Goal: Find specific page/section: Find specific page/section

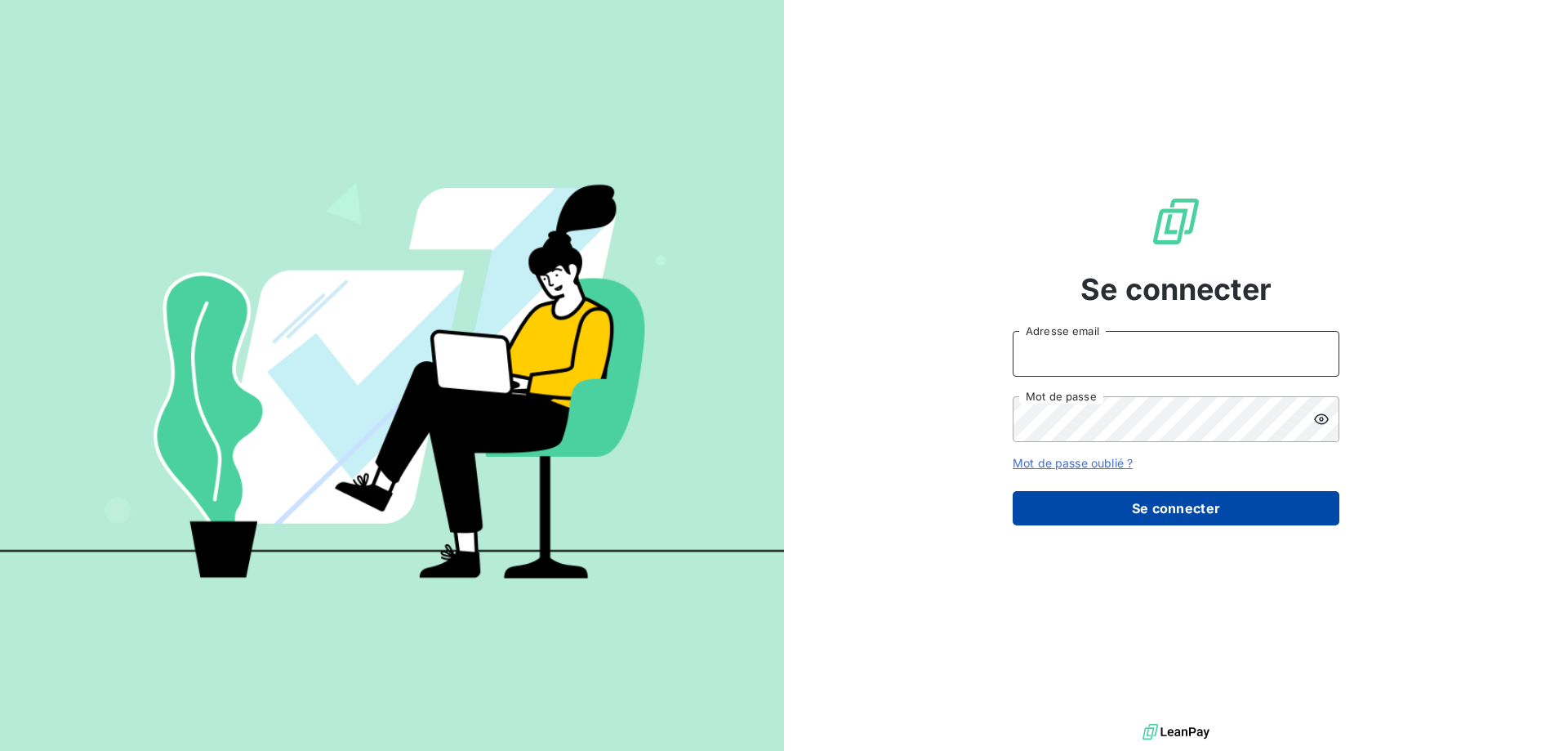
type input "[PERSON_NAME][EMAIL_ADDRESS][DOMAIN_NAME]"
click at [1172, 502] on button "Se connecter" at bounding box center [1176, 508] width 327 height 34
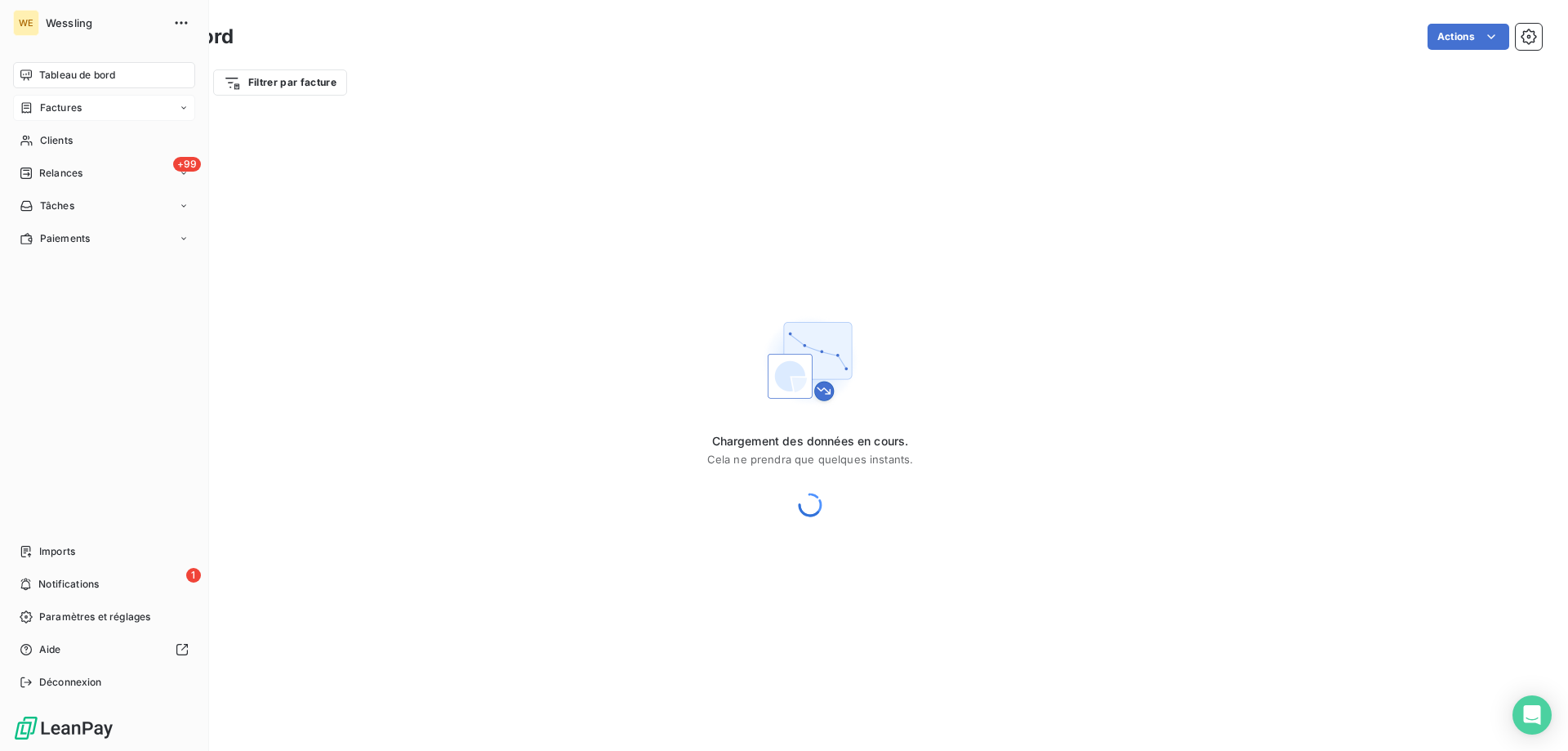
click at [28, 113] on icon at bounding box center [26, 107] width 10 height 11
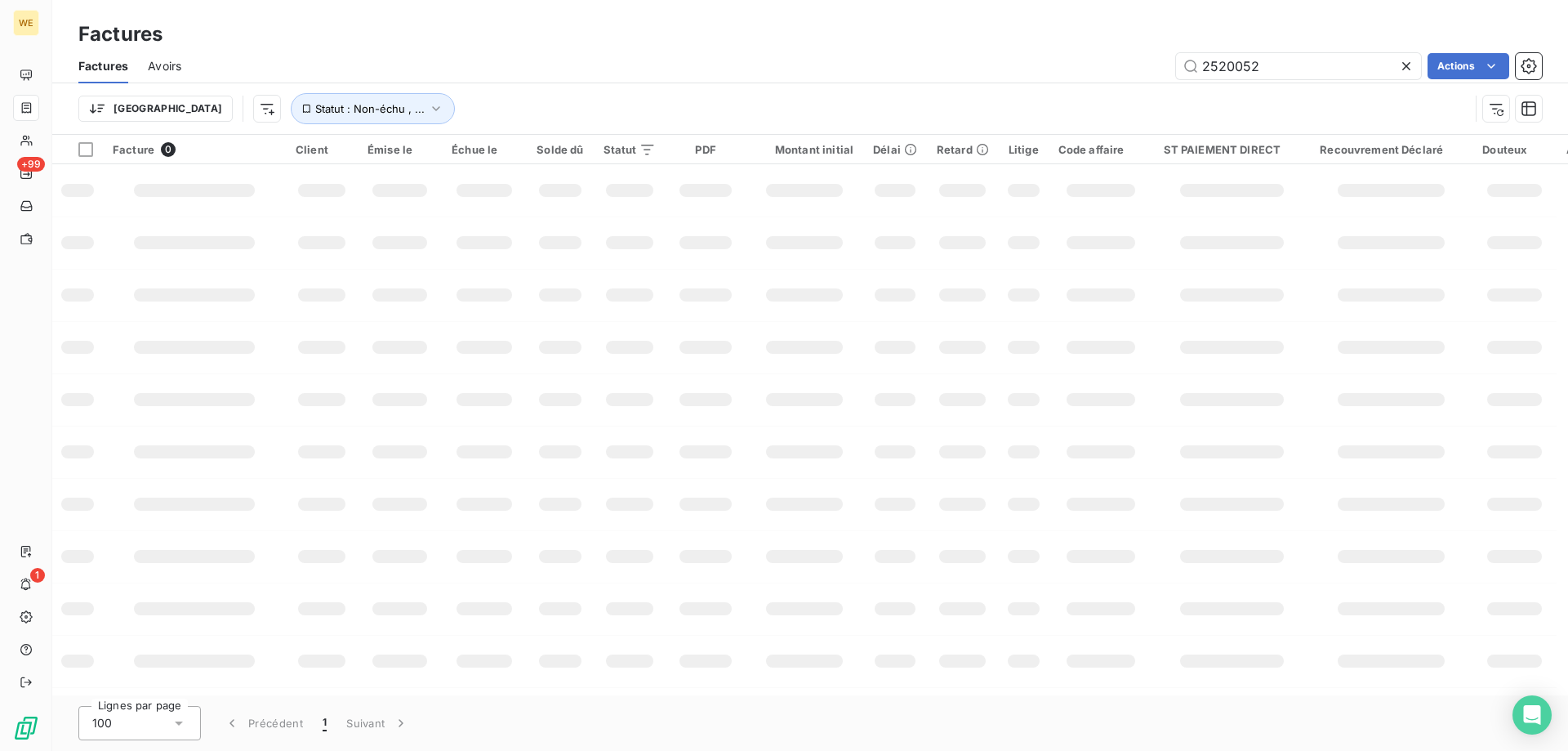
drag, startPoint x: 1294, startPoint y: 58, endPoint x: 1089, endPoint y: 57, distance: 205.0
click at [1089, 57] on div "2520052 Actions" at bounding box center [872, 66] width 1341 height 26
type input "2516098"
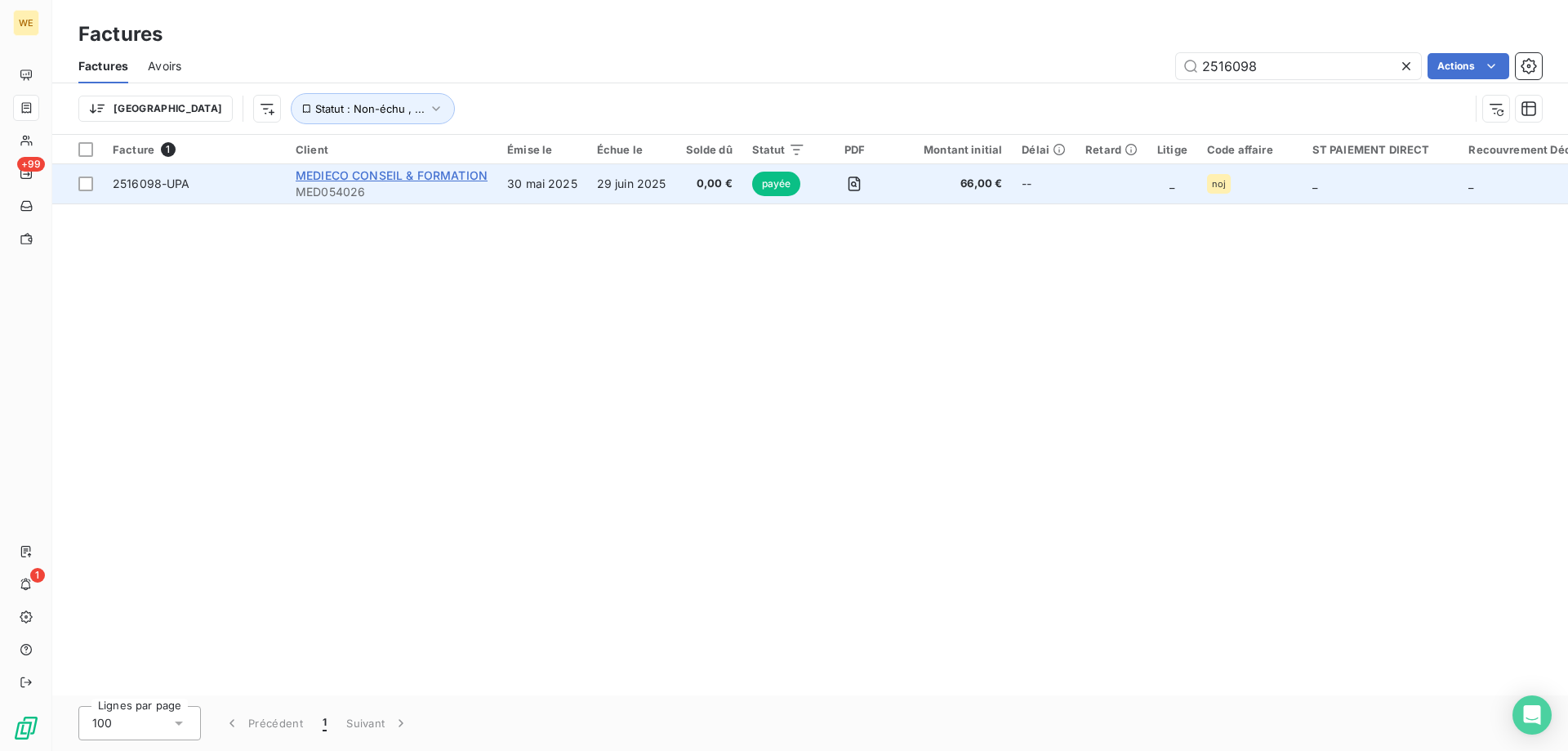
click at [421, 178] on span "MEDIECO CONSEIL & FORMATION" at bounding box center [392, 174] width 192 height 14
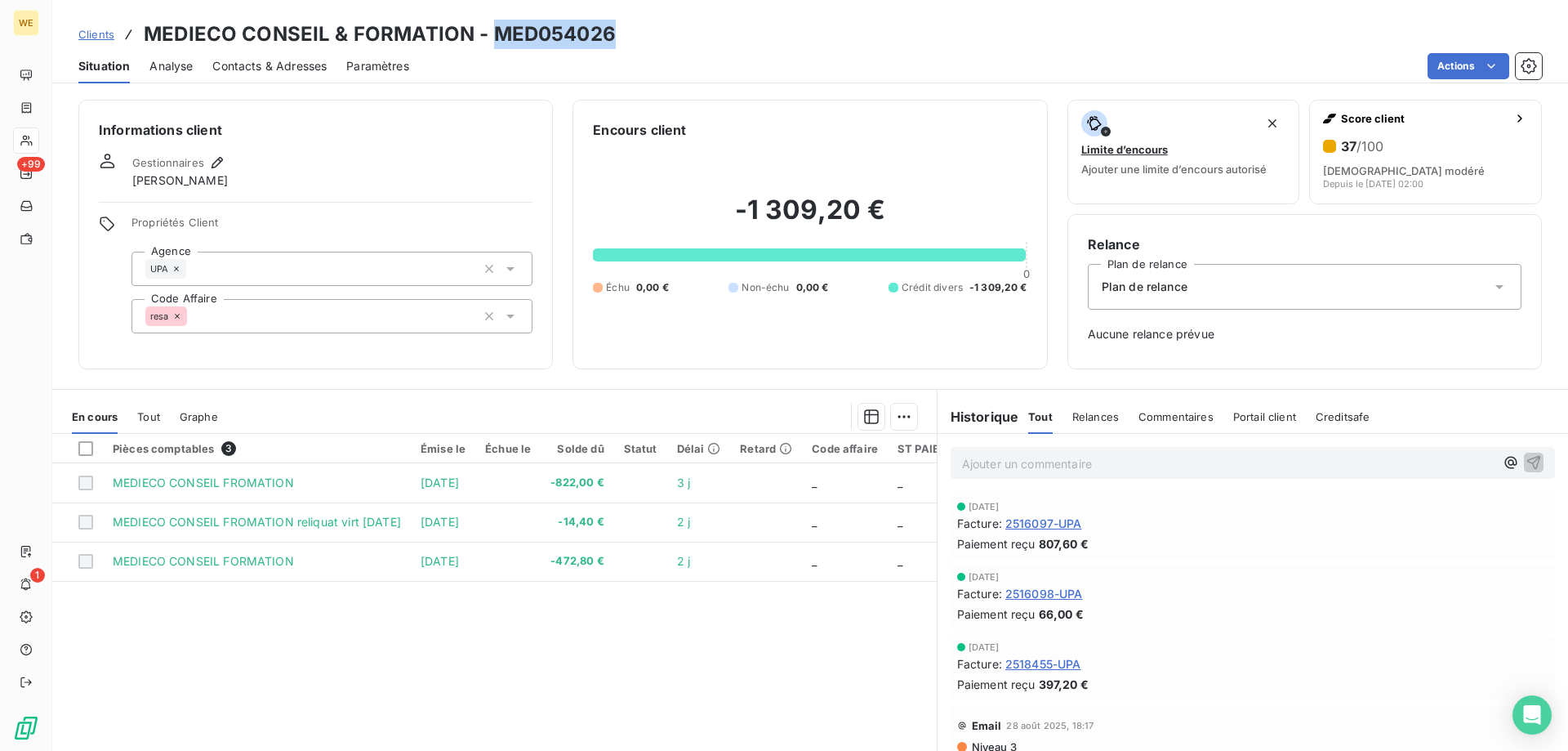
drag, startPoint x: 491, startPoint y: 32, endPoint x: 611, endPoint y: 32, distance: 120.0
click at [611, 32] on h3 "MEDIECO CONSEIL & FORMATION - MED054026" at bounding box center [379, 34] width 472 height 30
copy h3 "MED054026"
drag, startPoint x: 98, startPoint y: 32, endPoint x: 365, endPoint y: 77, distance: 270.8
click at [98, 34] on span "Clients" at bounding box center [97, 34] width 36 height 13
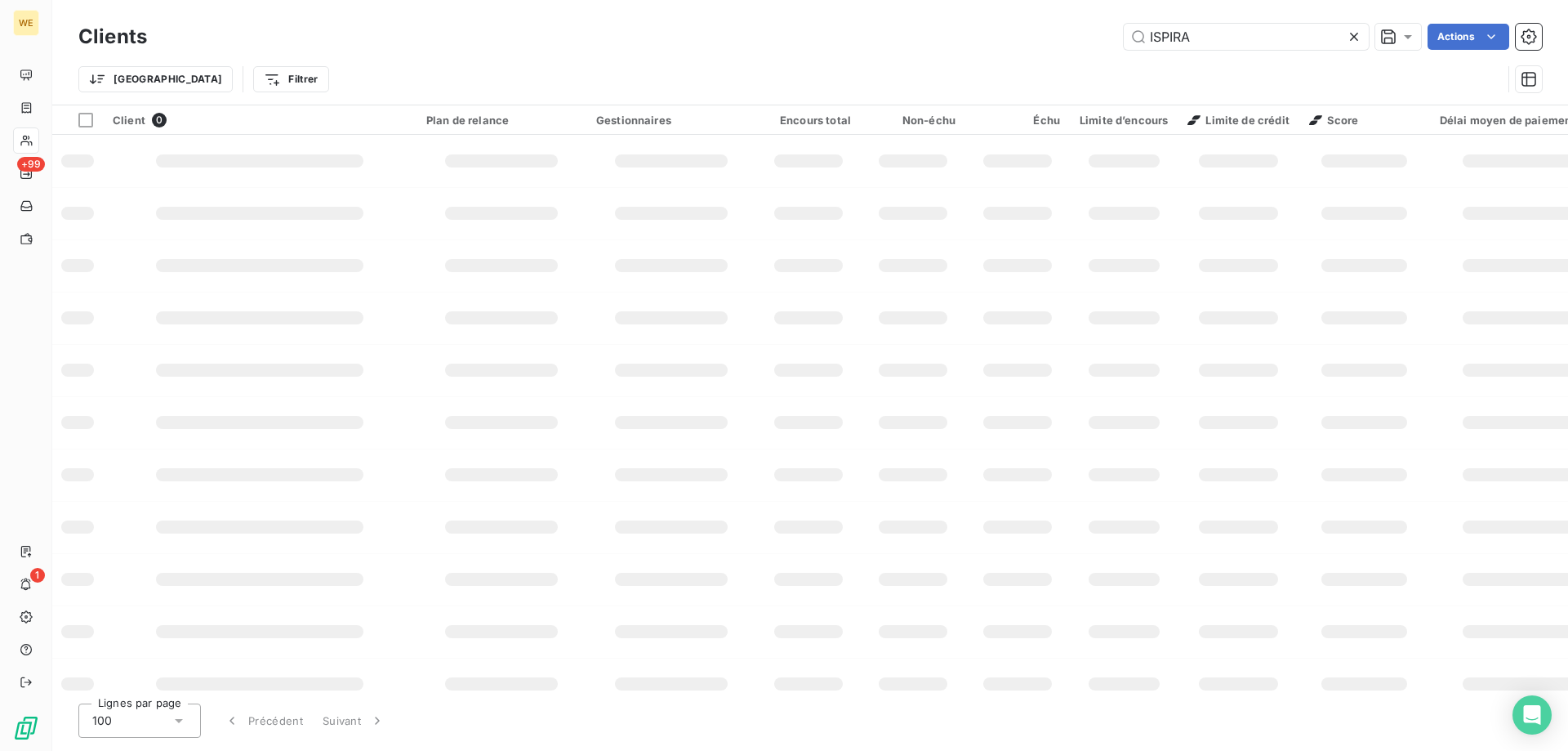
type input "ISPIRA"
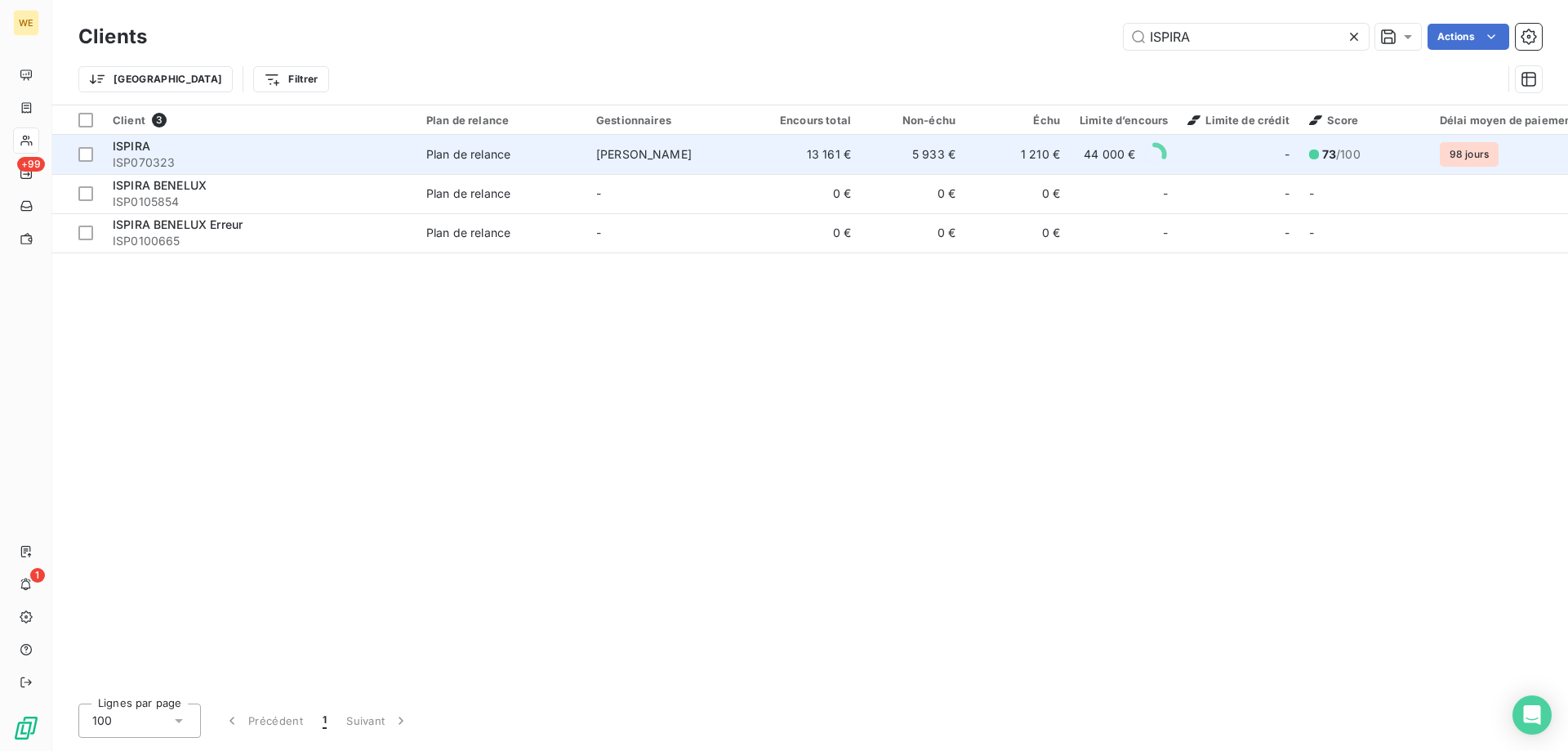
click at [150, 159] on span "ISP070323" at bounding box center [260, 162] width 294 height 16
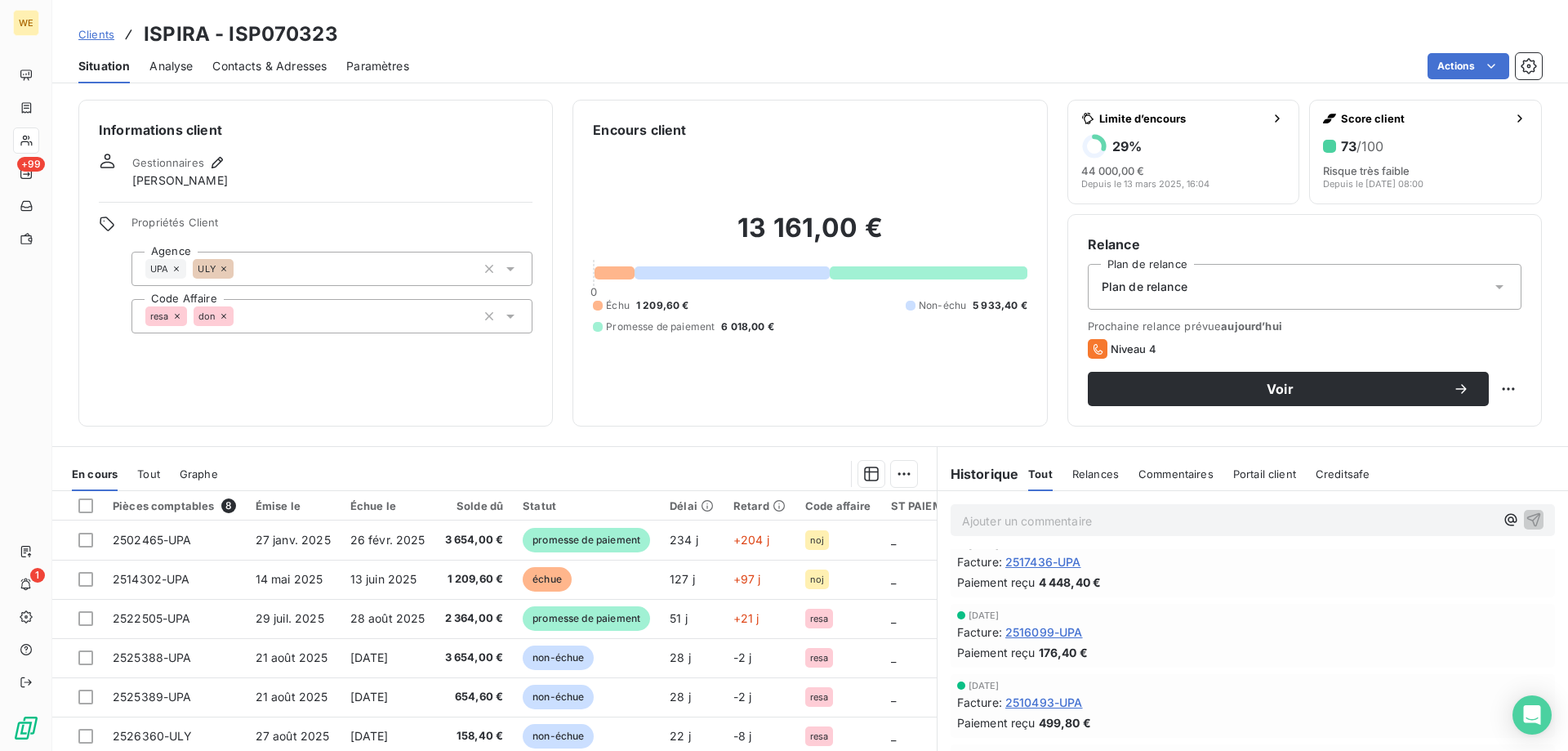
scroll to position [245, 0]
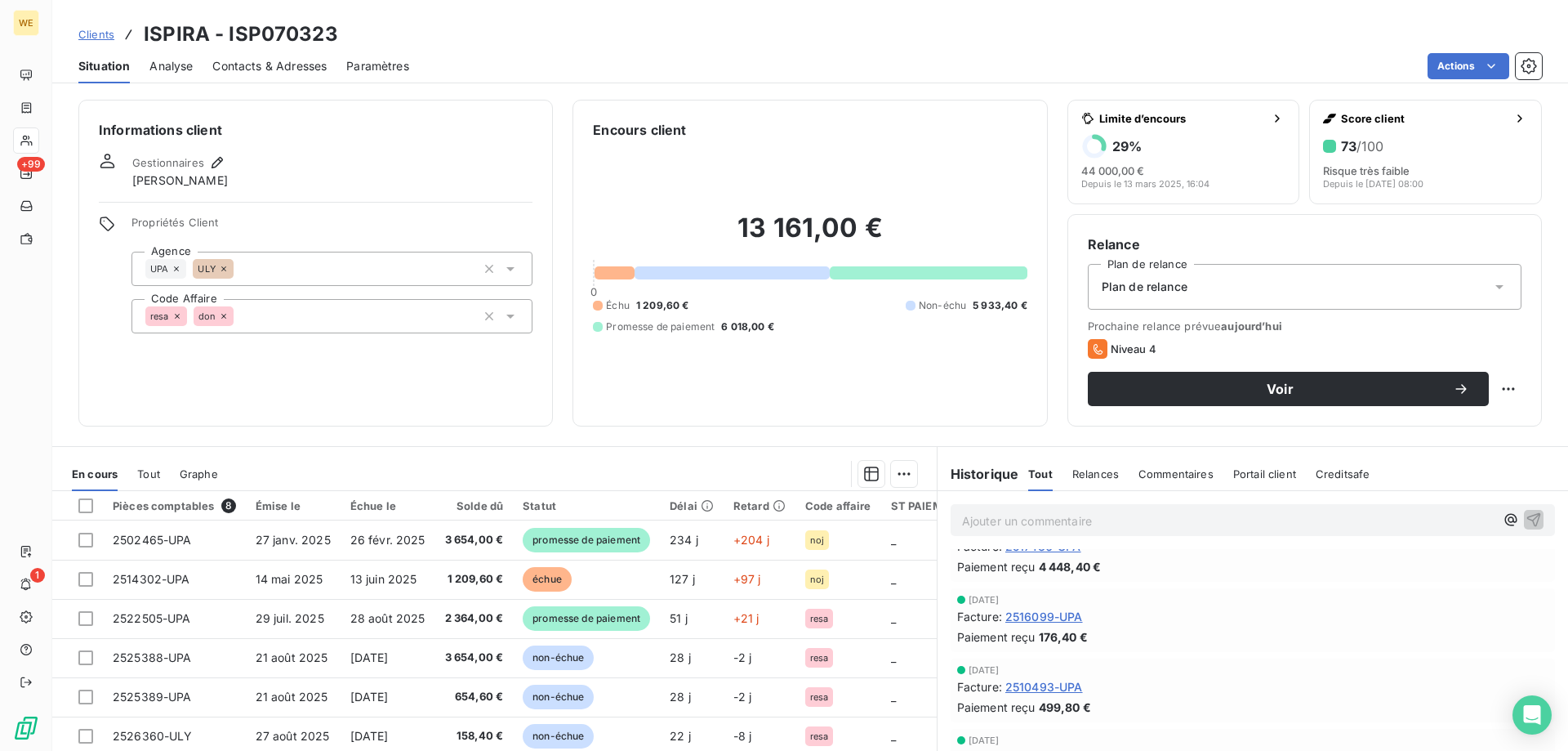
click at [106, 37] on span "Clients" at bounding box center [97, 34] width 36 height 13
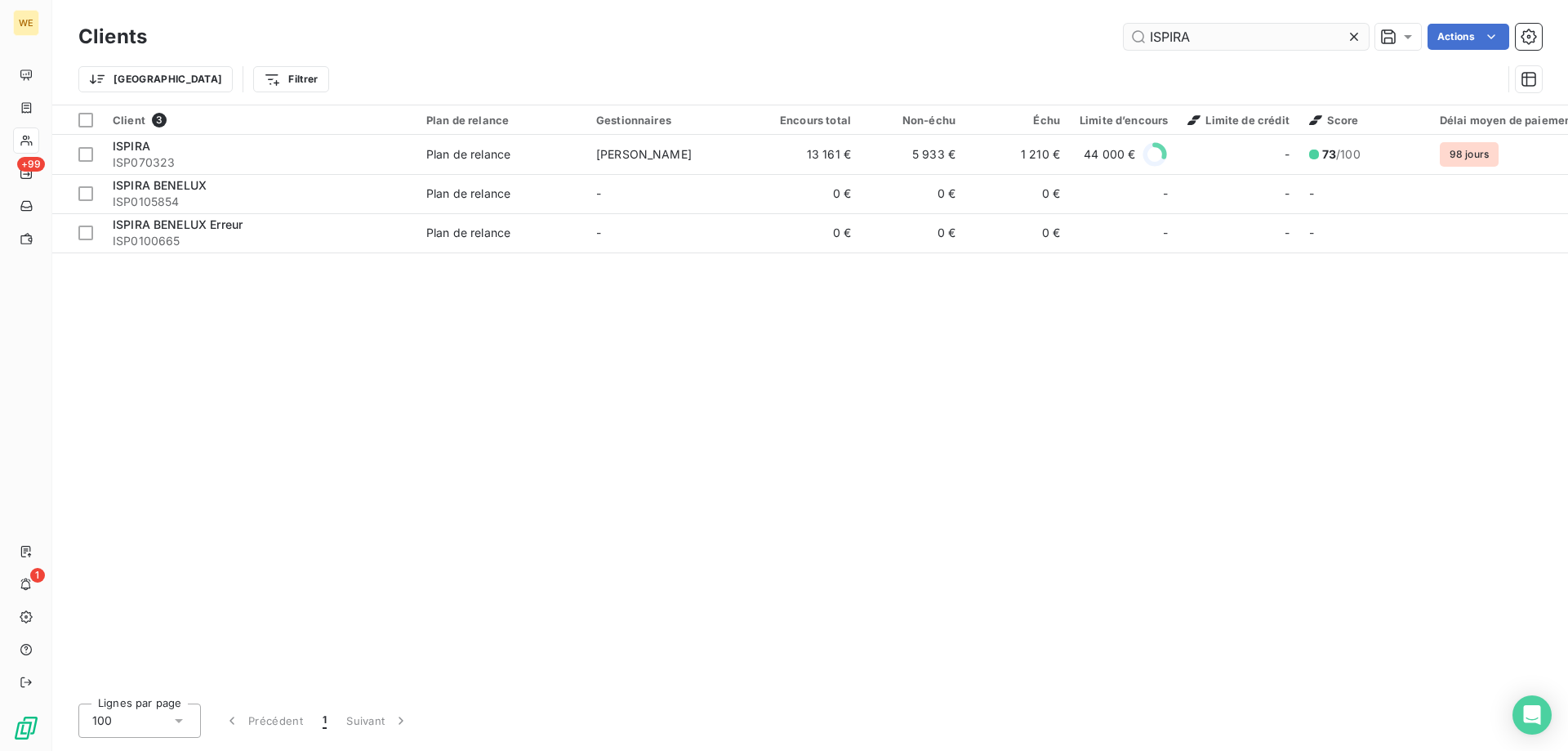
drag, startPoint x: 1262, startPoint y: 39, endPoint x: 1163, endPoint y: 30, distance: 99.4
click at [1164, 30] on input "ISPIRA" at bounding box center [1246, 36] width 245 height 26
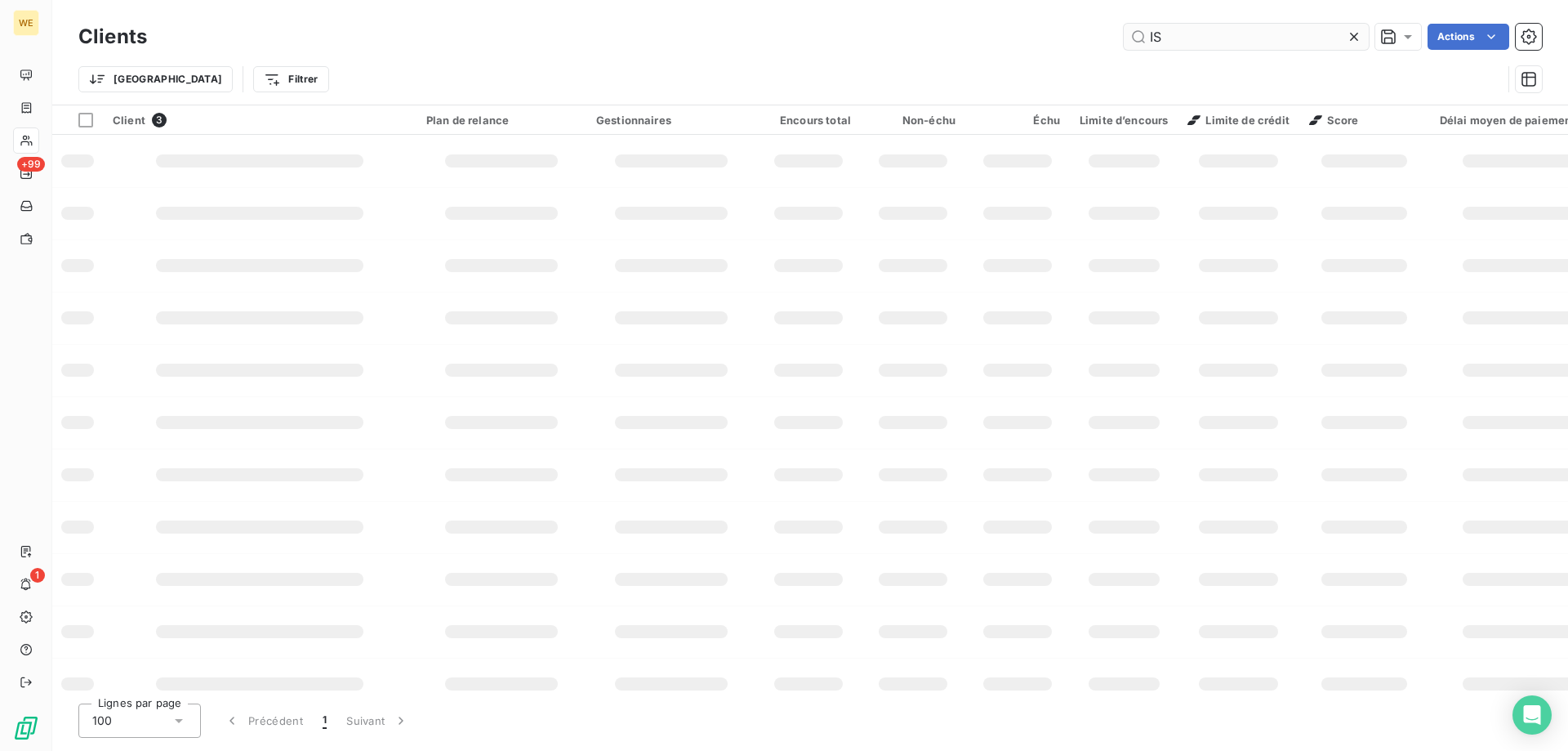
type input "I"
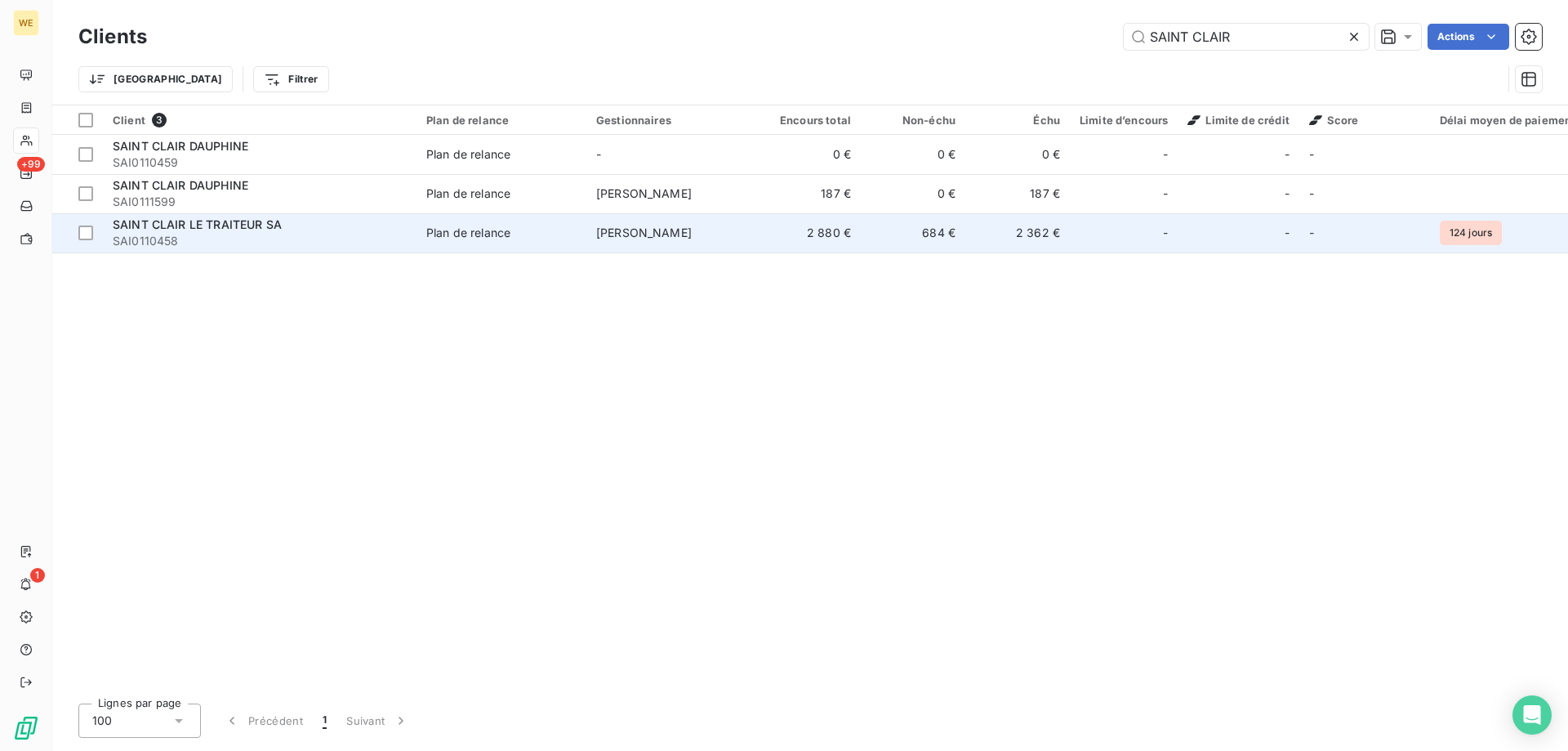
type input "SAINT CLAIR"
click at [304, 248] on span "SAI0110458" at bounding box center [260, 241] width 294 height 16
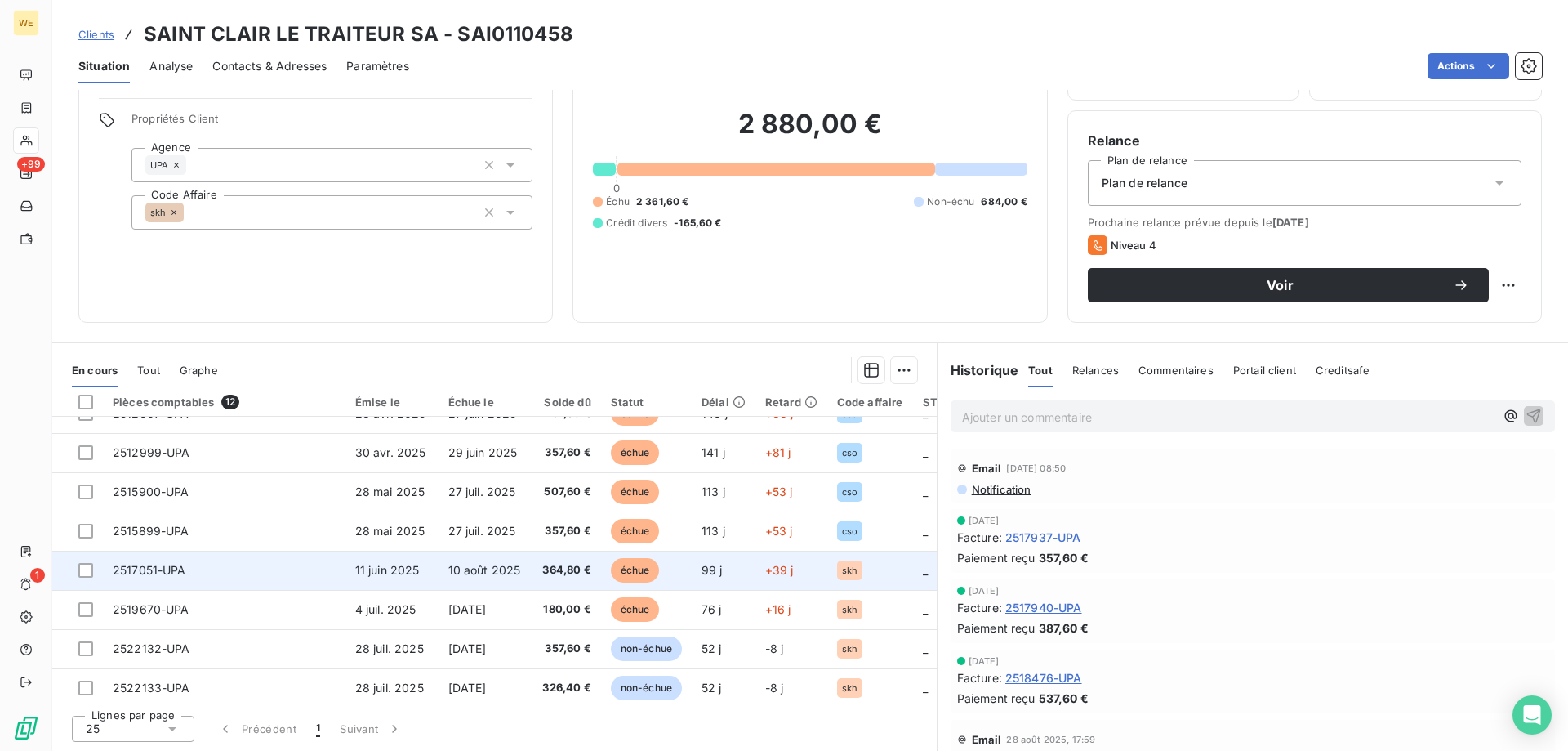
scroll to position [193, 0]
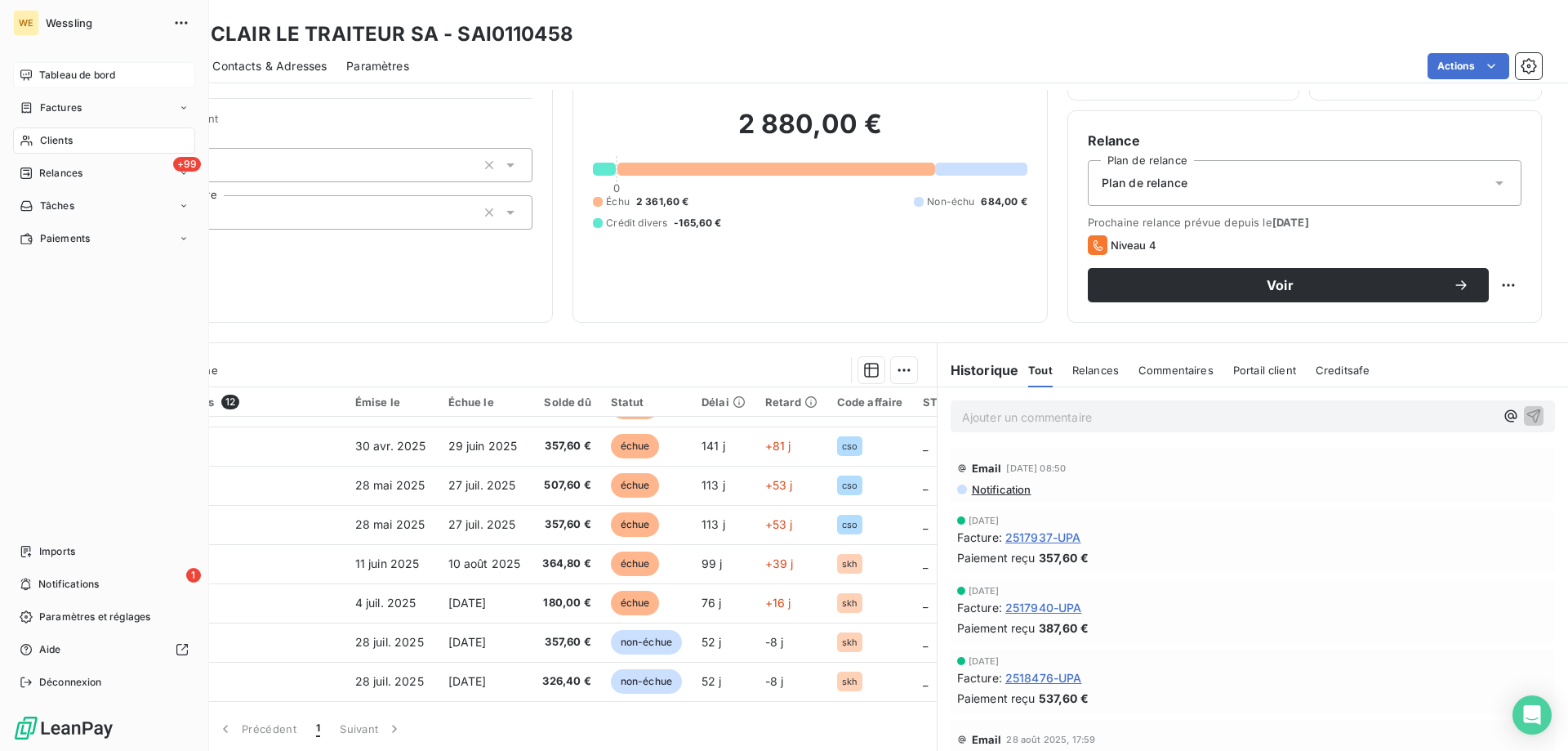
click at [54, 73] on span "Tableau de bord" at bounding box center [77, 75] width 76 height 14
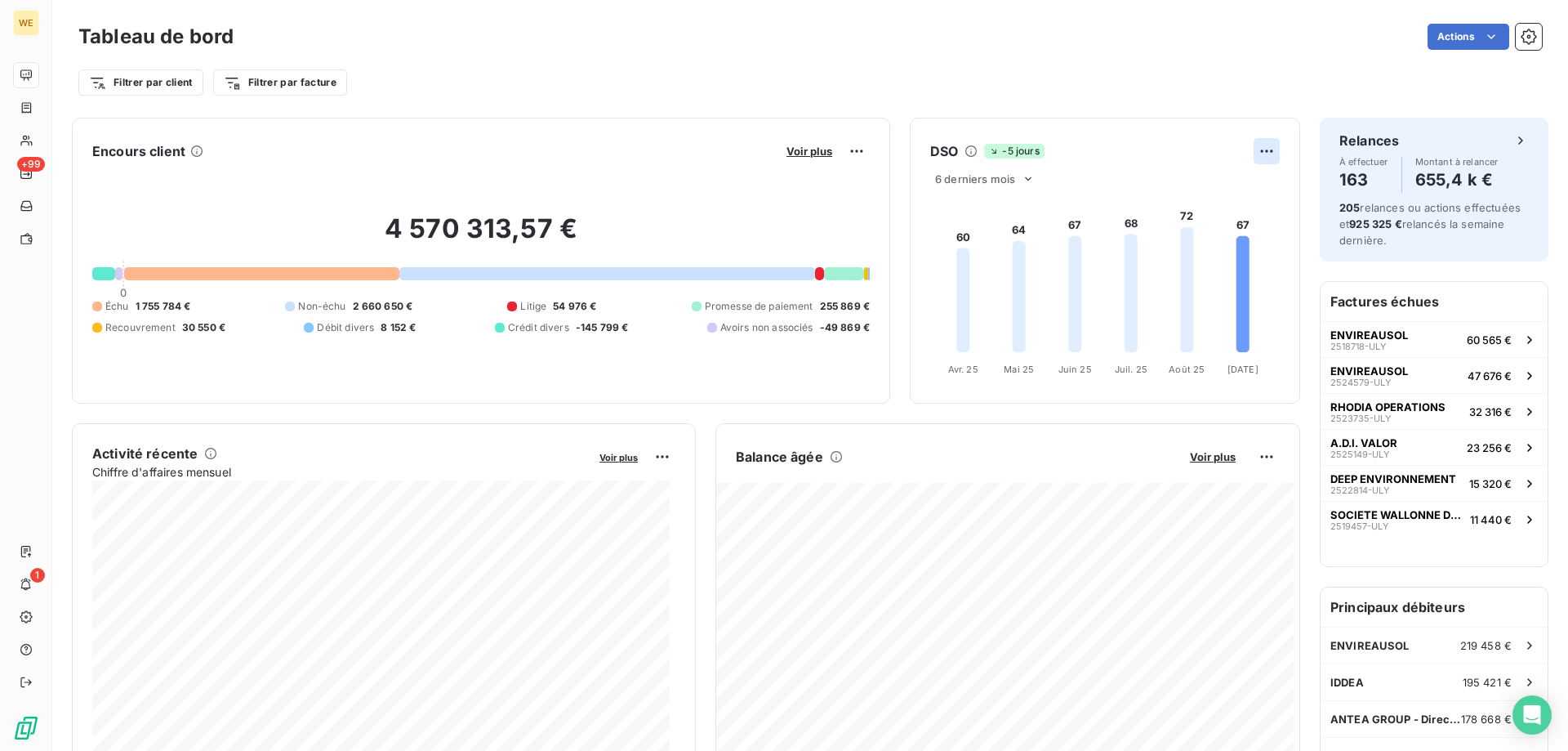
click at [1257, 151] on html "WE +99 1 Tableau de bord Actions Filtrer par client Filtrer par facture Encours…" at bounding box center [784, 376] width 1568 height 751
click at [985, 175] on html "WE +99 1 Tableau de bord Actions Filtrer par client Filtrer par facture Encours…" at bounding box center [784, 376] width 1568 height 751
click at [1022, 179] on icon at bounding box center [1028, 179] width 13 height 13
click at [1004, 231] on li "12" at bounding box center [987, 242] width 107 height 30
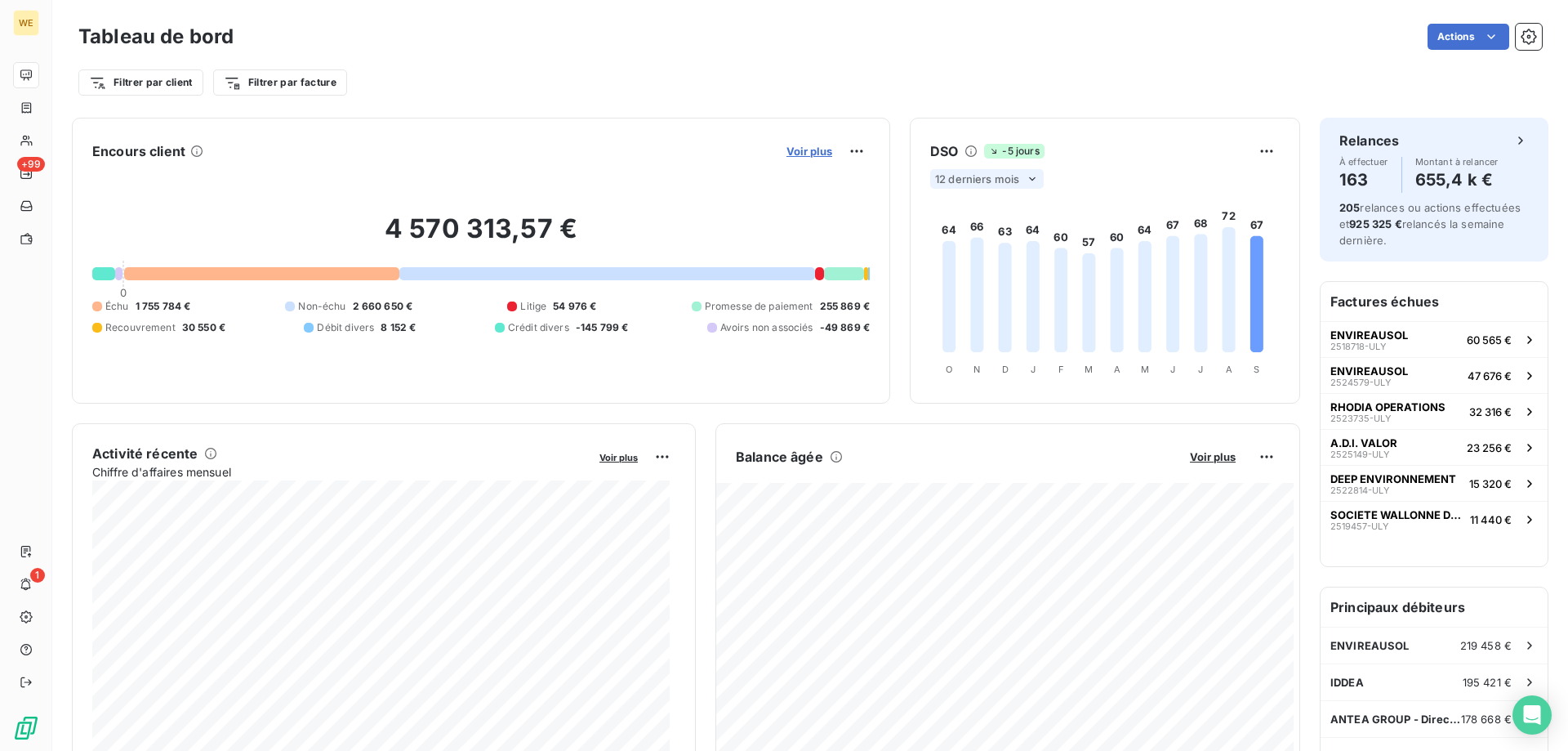
click at [797, 148] on span "Voir plus" at bounding box center [809, 151] width 46 height 13
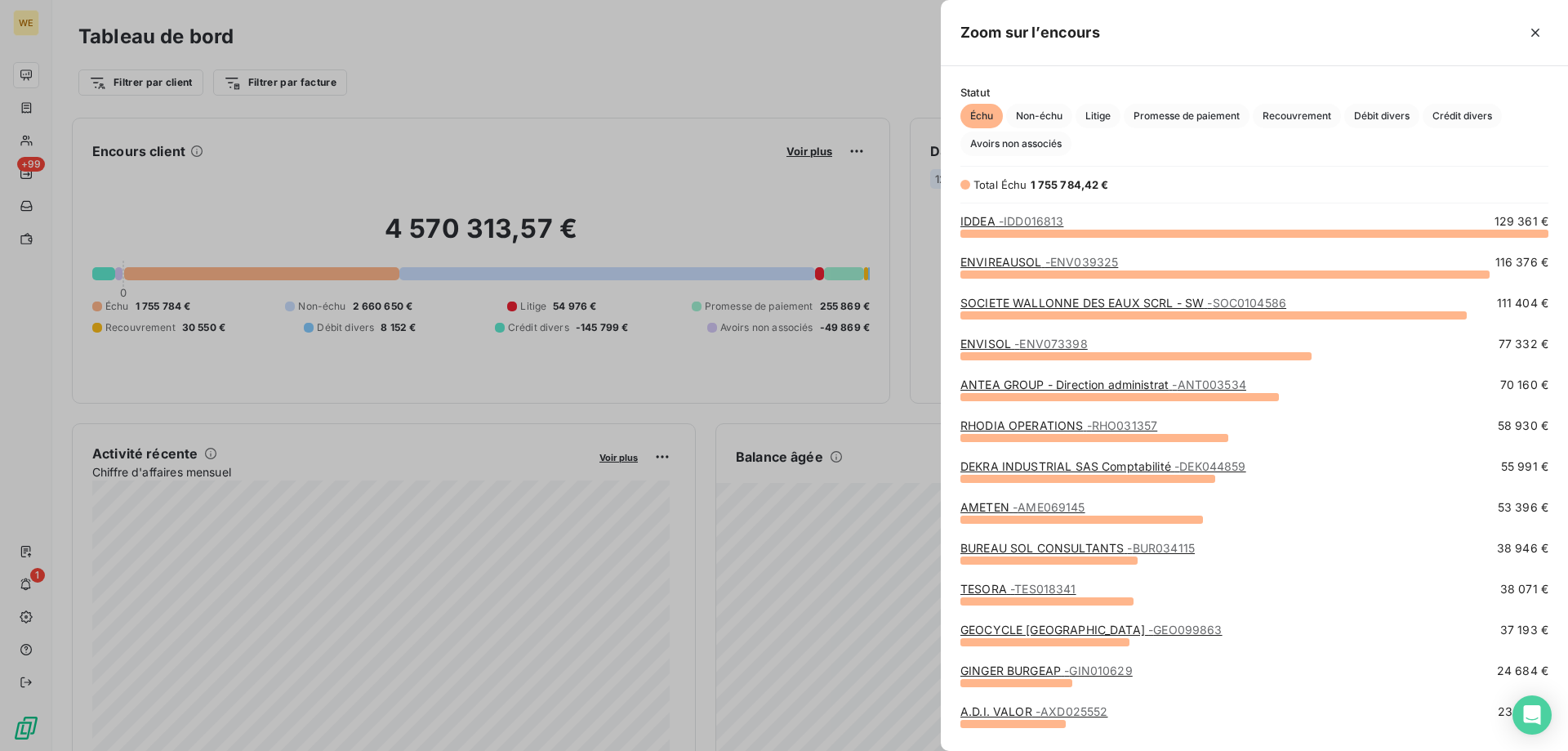
scroll to position [505, 615]
click at [1050, 117] on span "Non-échu" at bounding box center [1039, 116] width 66 height 24
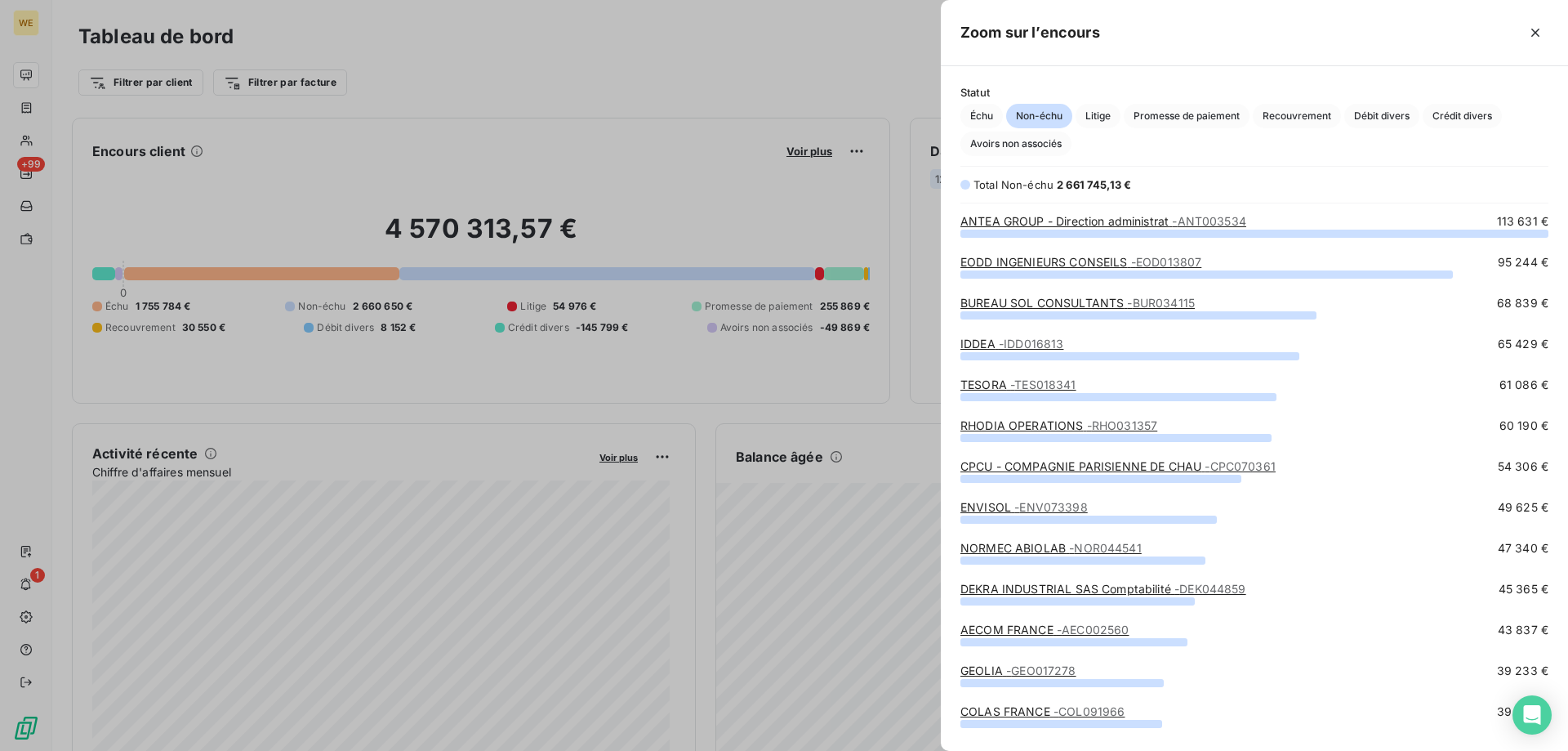
scroll to position [81, 0]
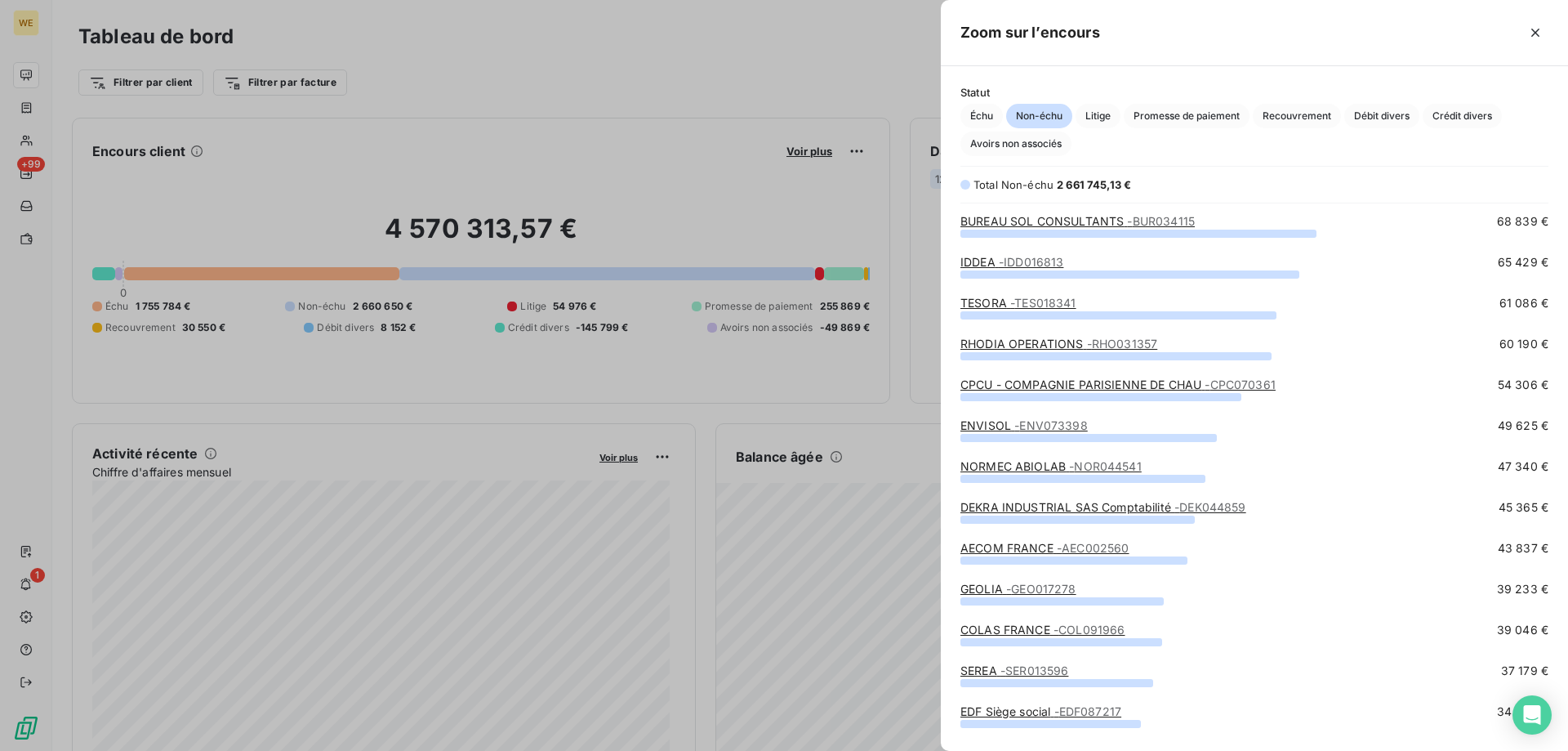
click at [1110, 129] on div "Échu Non-échu Litige Promesse de paiement Recouvrement Débit divers Crédit dive…" at bounding box center [1254, 130] width 588 height 52
click at [1094, 114] on span "Litige" at bounding box center [1099, 116] width 45 height 24
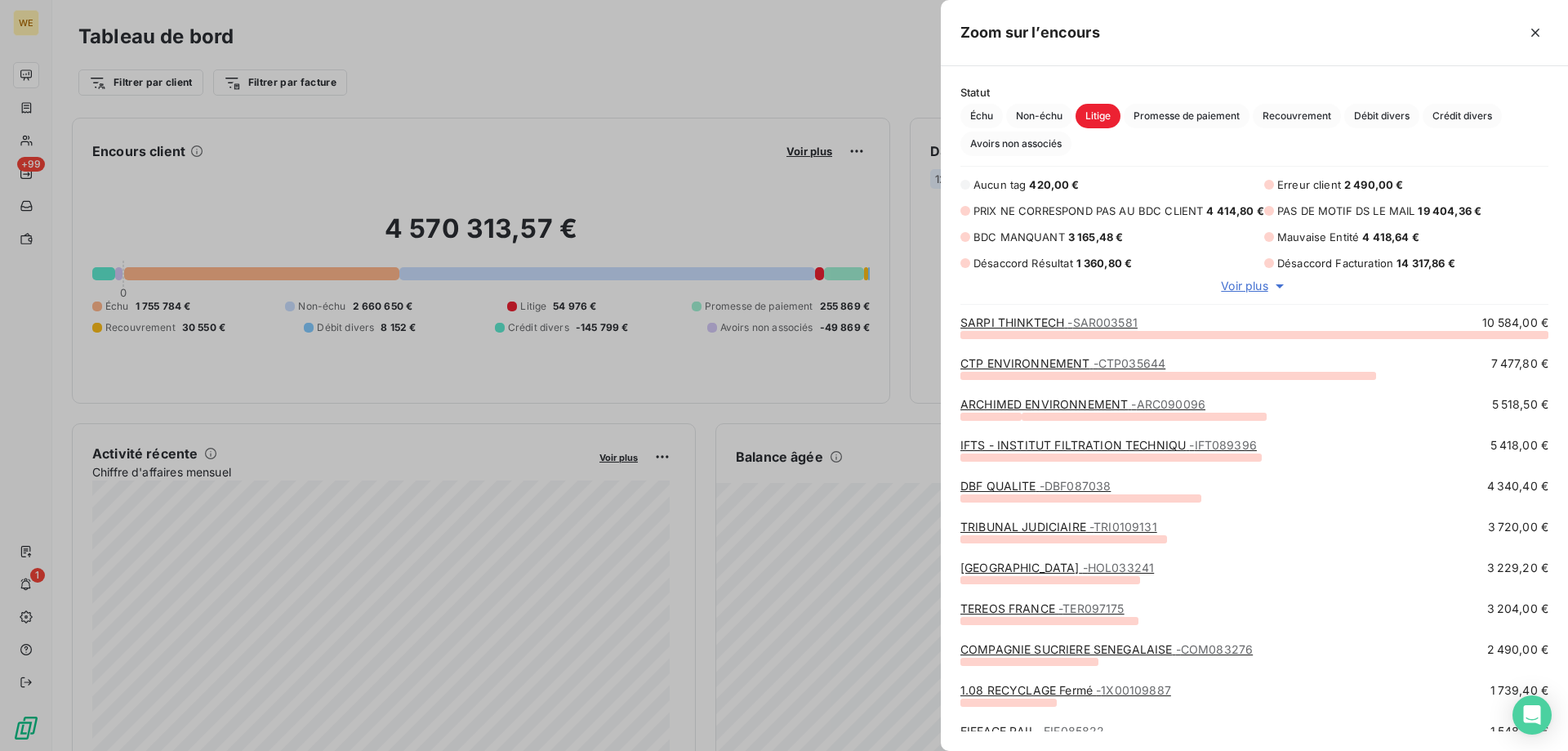
scroll to position [404, 615]
click at [1097, 323] on span "- SAR003581" at bounding box center [1103, 321] width 70 height 14
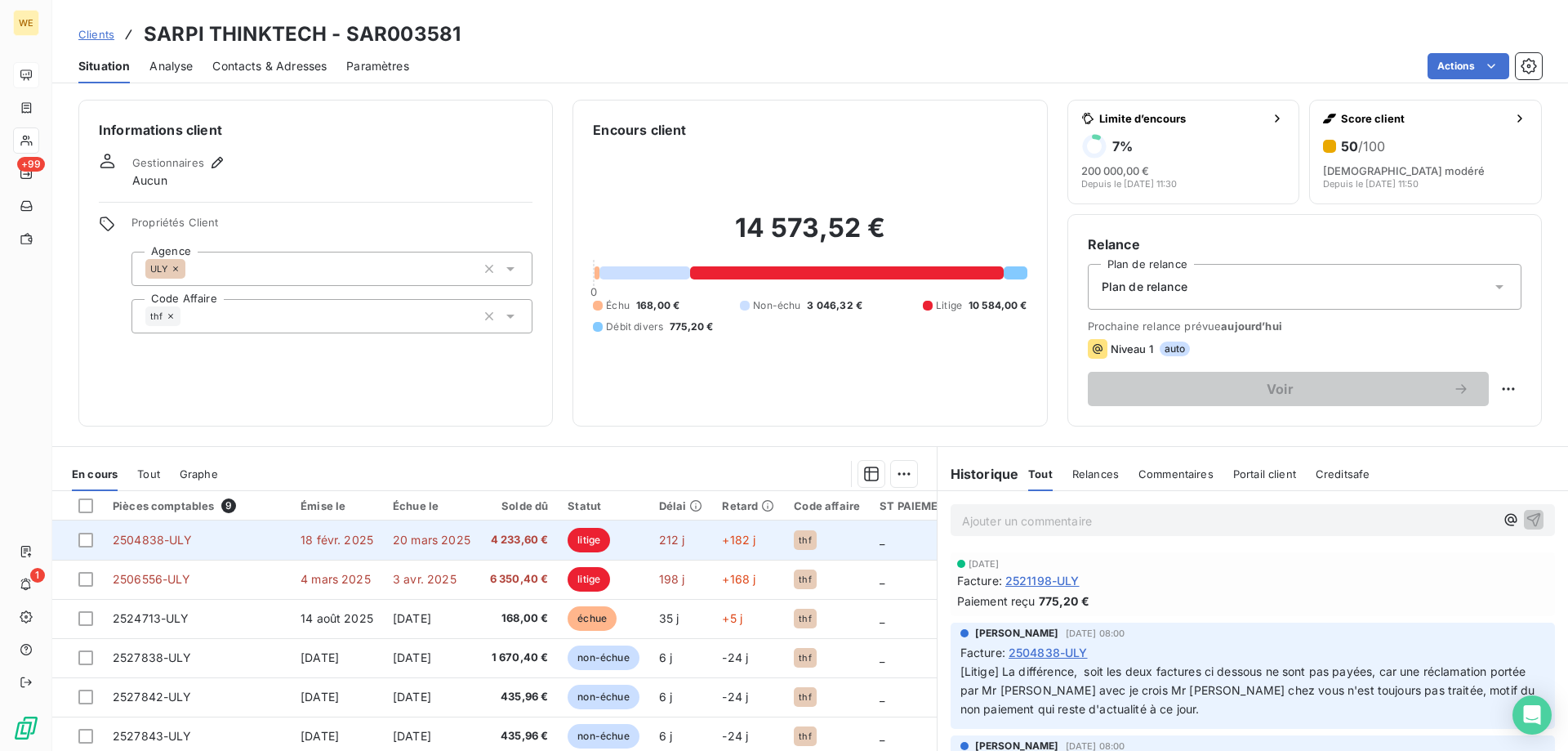
click at [453, 543] on span "20 mars 2025" at bounding box center [431, 539] width 78 height 14
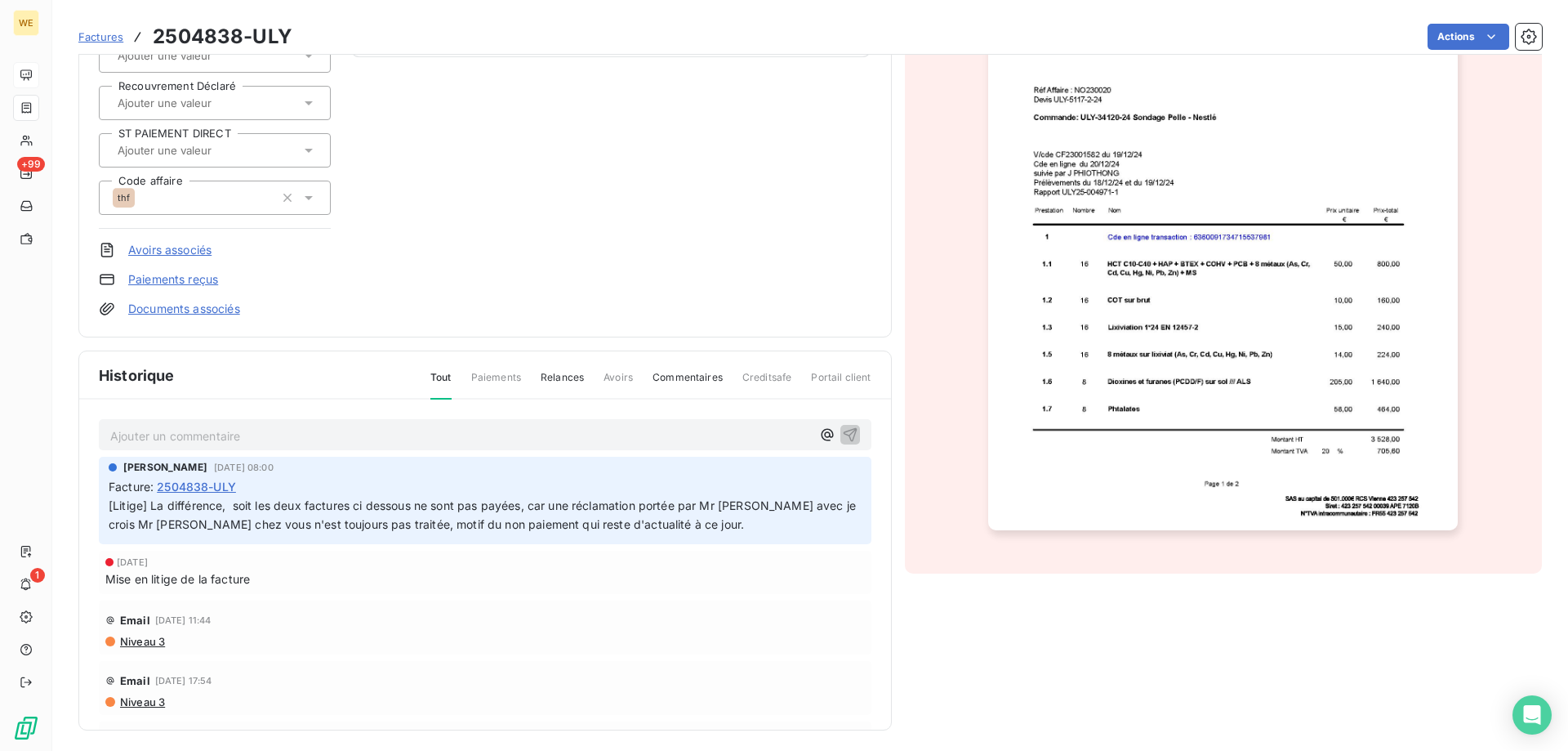
scroll to position [248, 0]
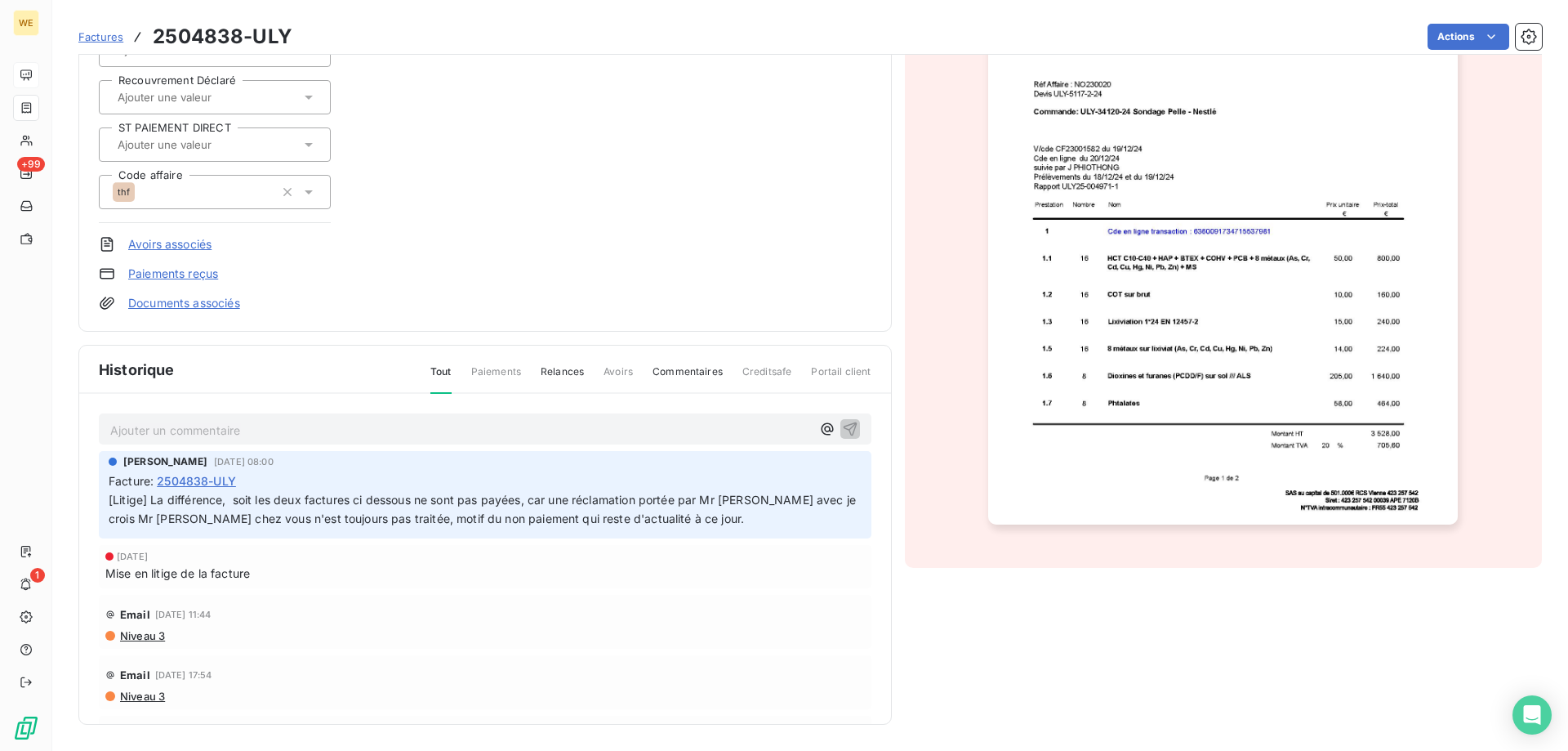
click at [243, 570] on span "Mise en litige de la facture" at bounding box center [178, 572] width 144 height 17
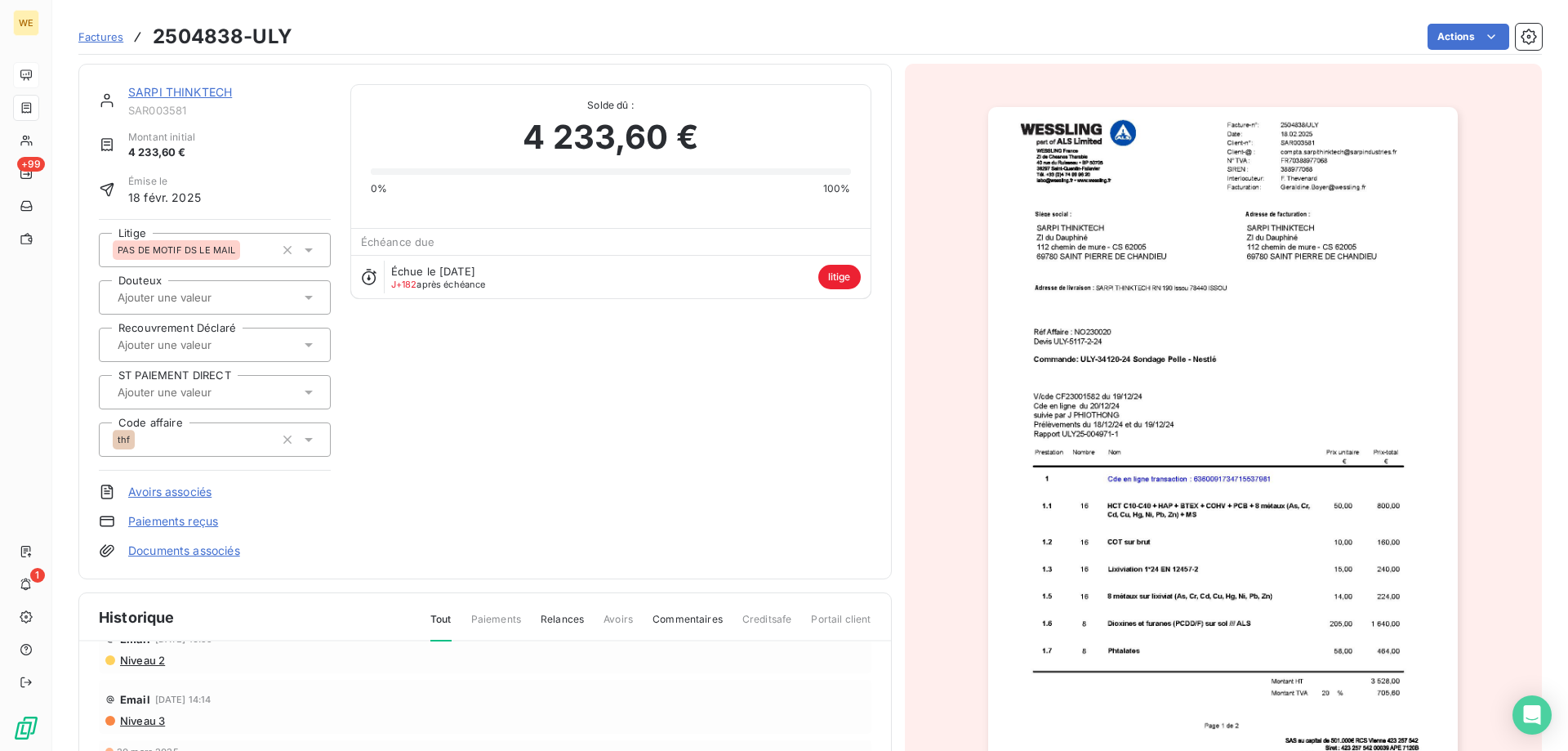
scroll to position [0, 0]
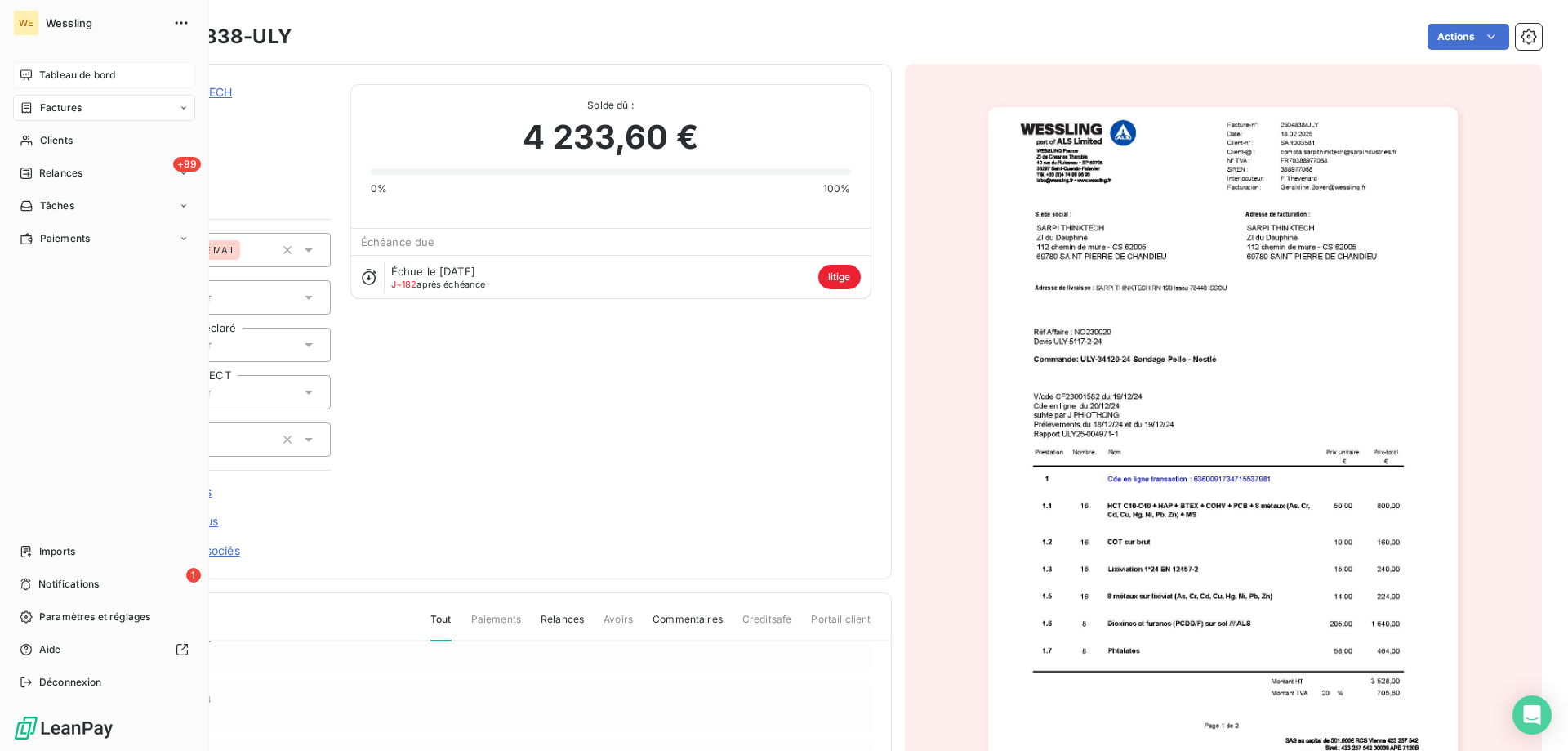
click at [43, 79] on span "Tableau de bord" at bounding box center [77, 75] width 76 height 14
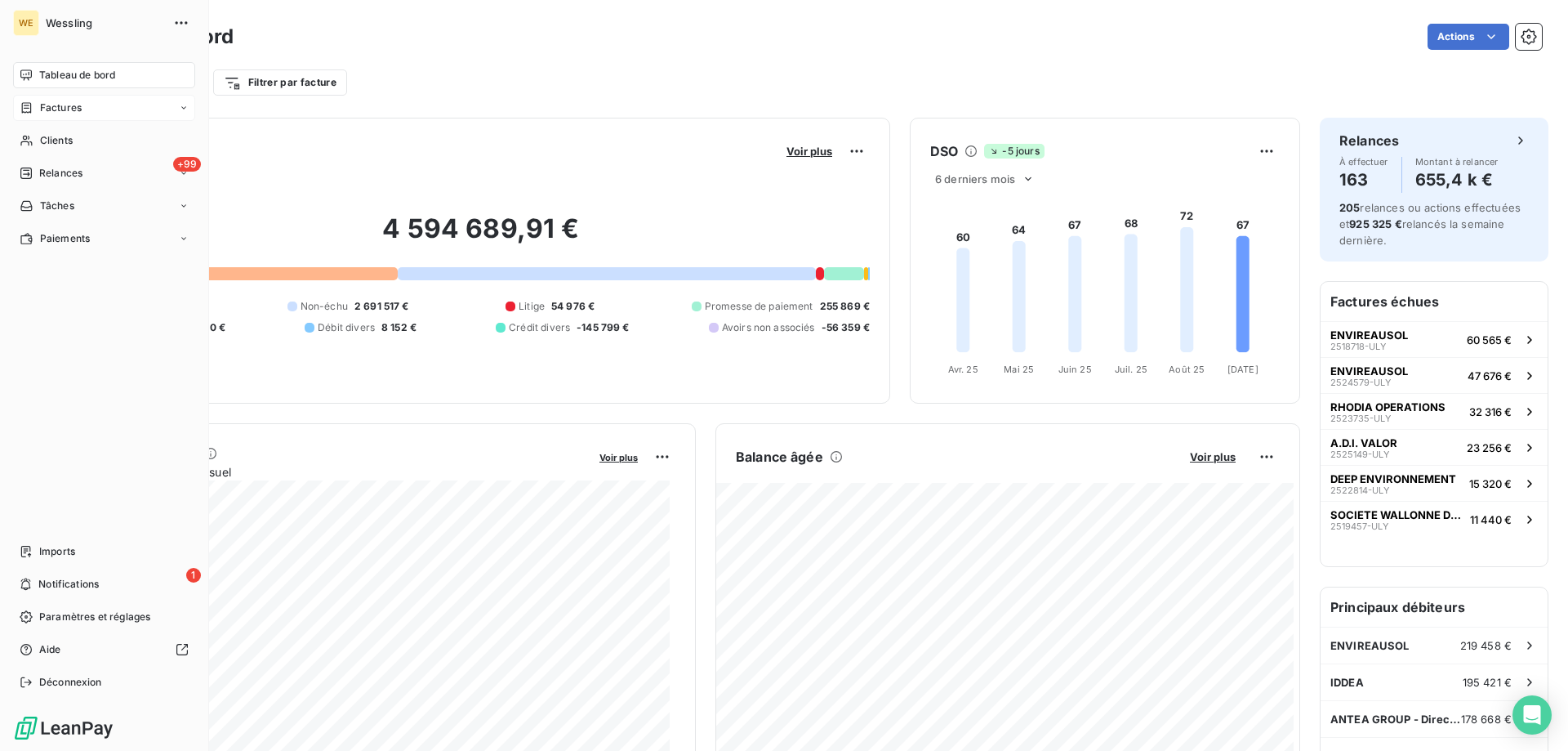
click at [51, 107] on span "Factures" at bounding box center [60, 107] width 42 height 14
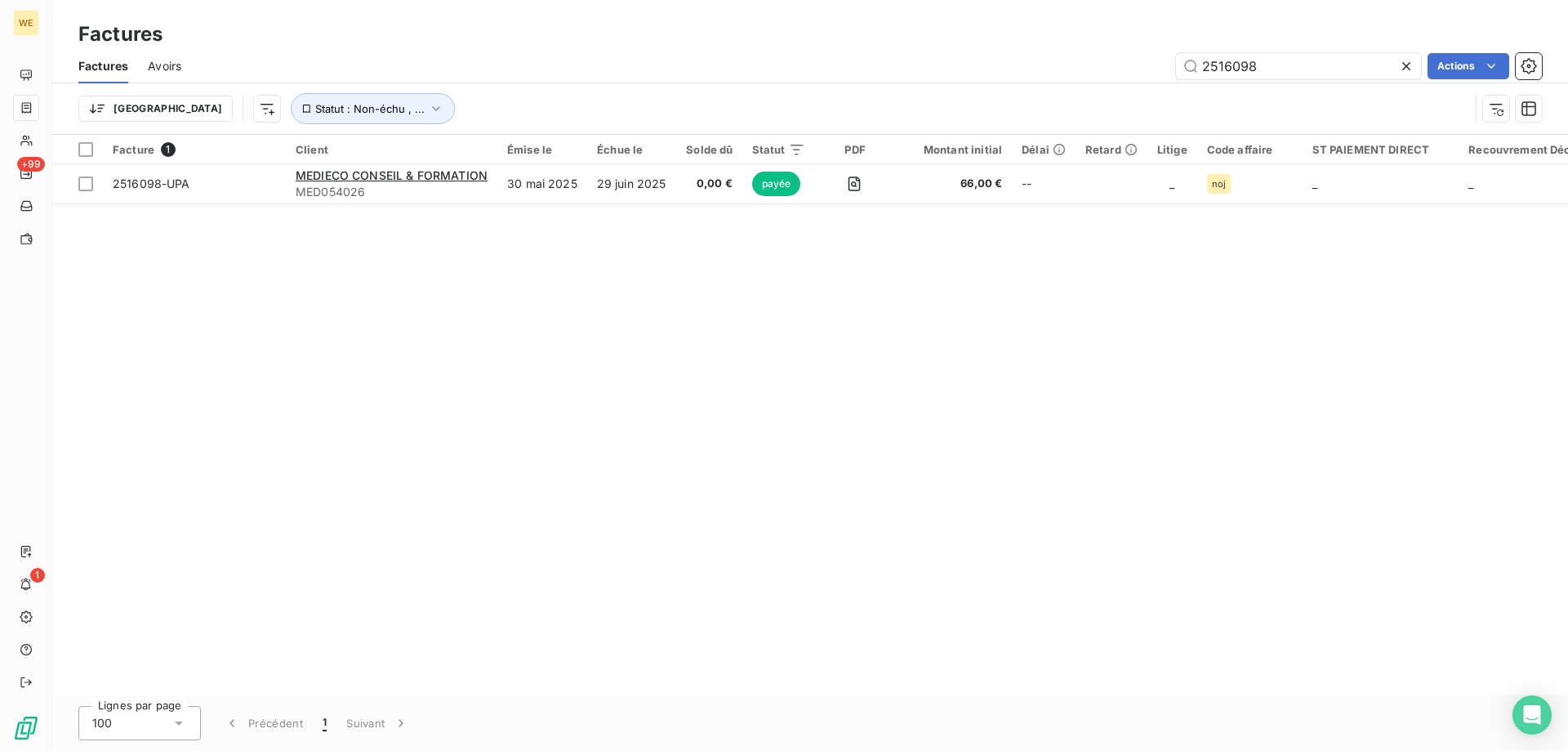
drag, startPoint x: 1257, startPoint y: 75, endPoint x: 1158, endPoint y: 73, distance: 99.0
click at [1158, 73] on div "2516098 Actions" at bounding box center [872, 66] width 1341 height 26
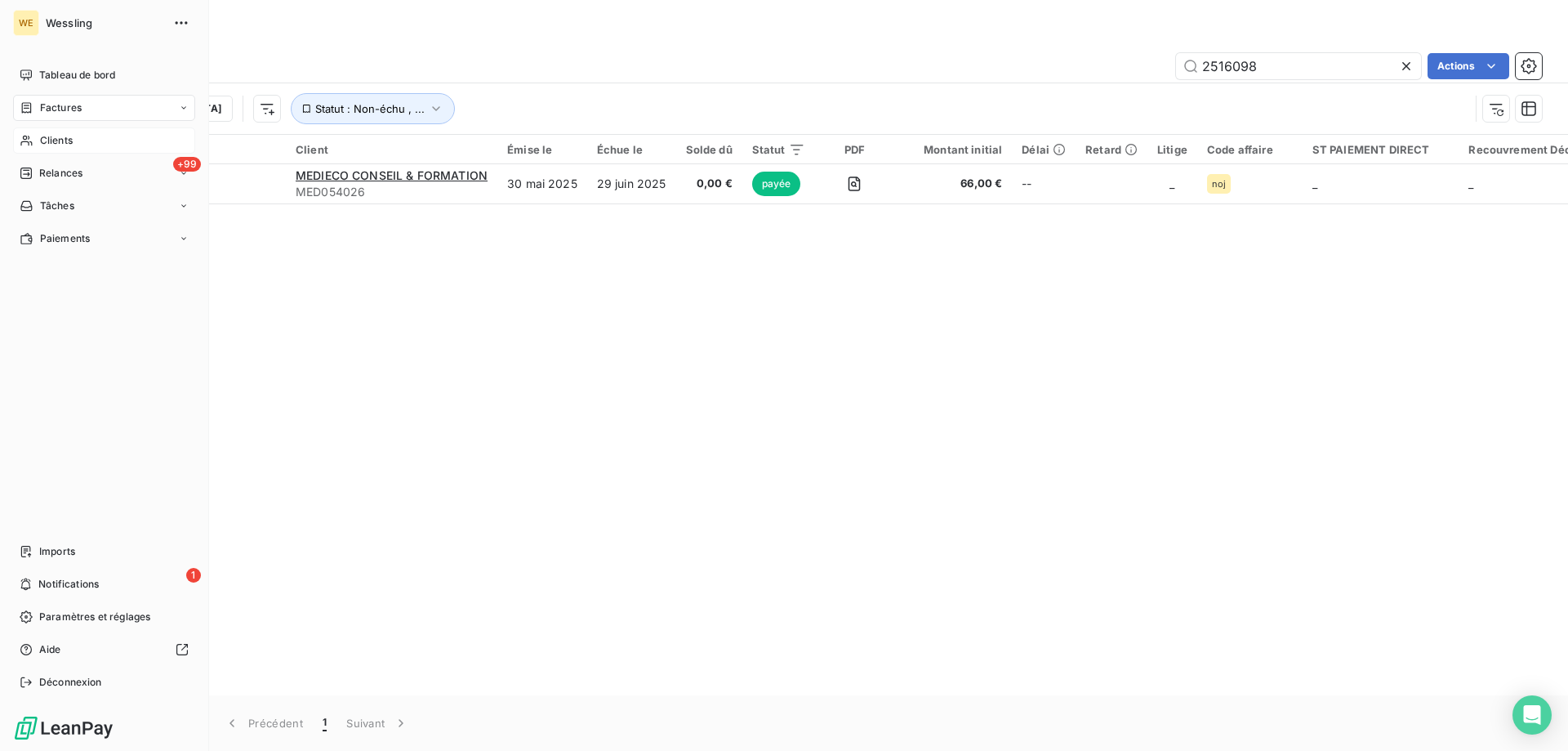
drag, startPoint x: 40, startPoint y: 139, endPoint x: 61, endPoint y: 140, distance: 21.0
click at [41, 139] on span "Clients" at bounding box center [56, 140] width 32 height 14
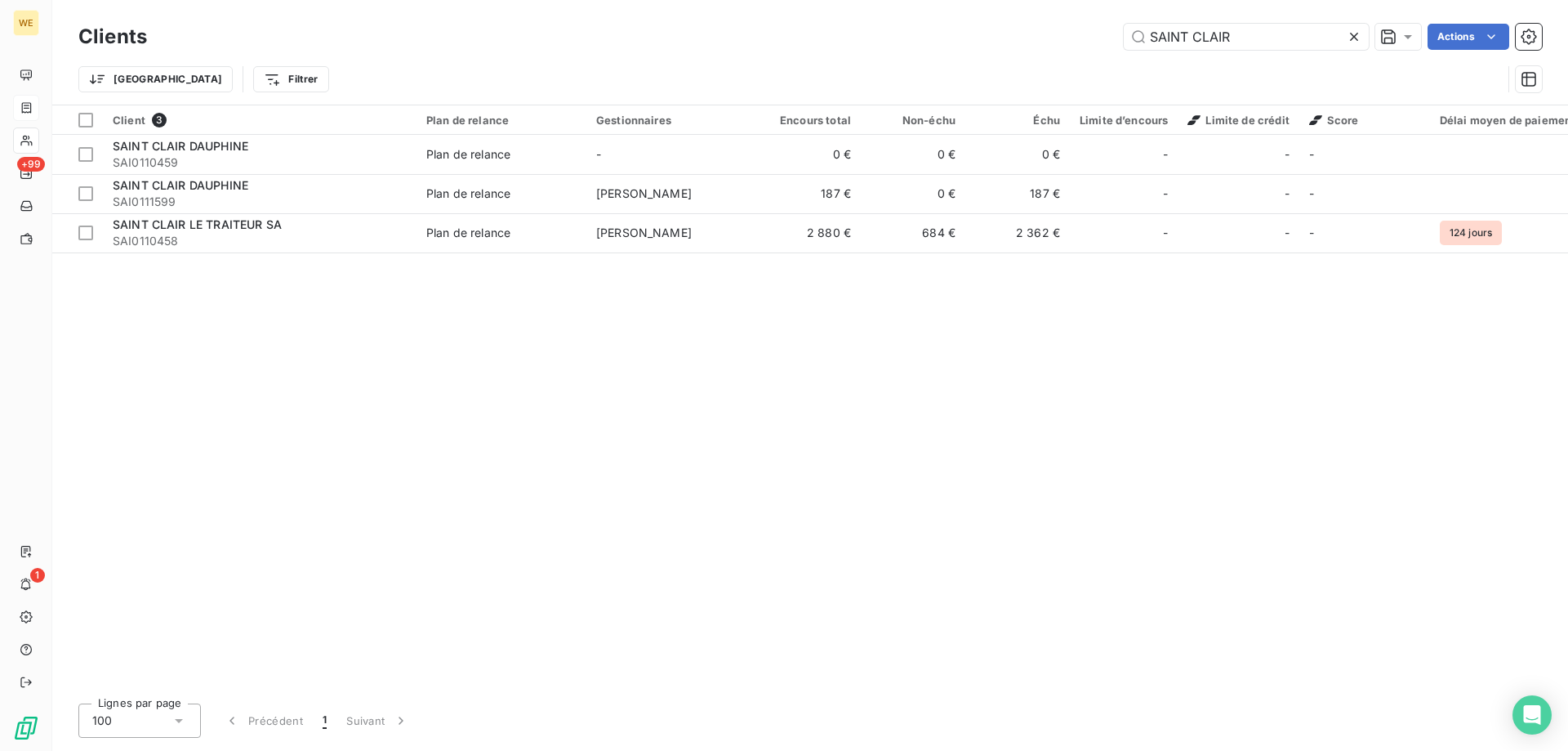
drag, startPoint x: 1232, startPoint y: 43, endPoint x: 1016, endPoint y: 47, distance: 216.0
click at [1017, 47] on div "SAINT CLAIR Actions" at bounding box center [855, 36] width 1376 height 26
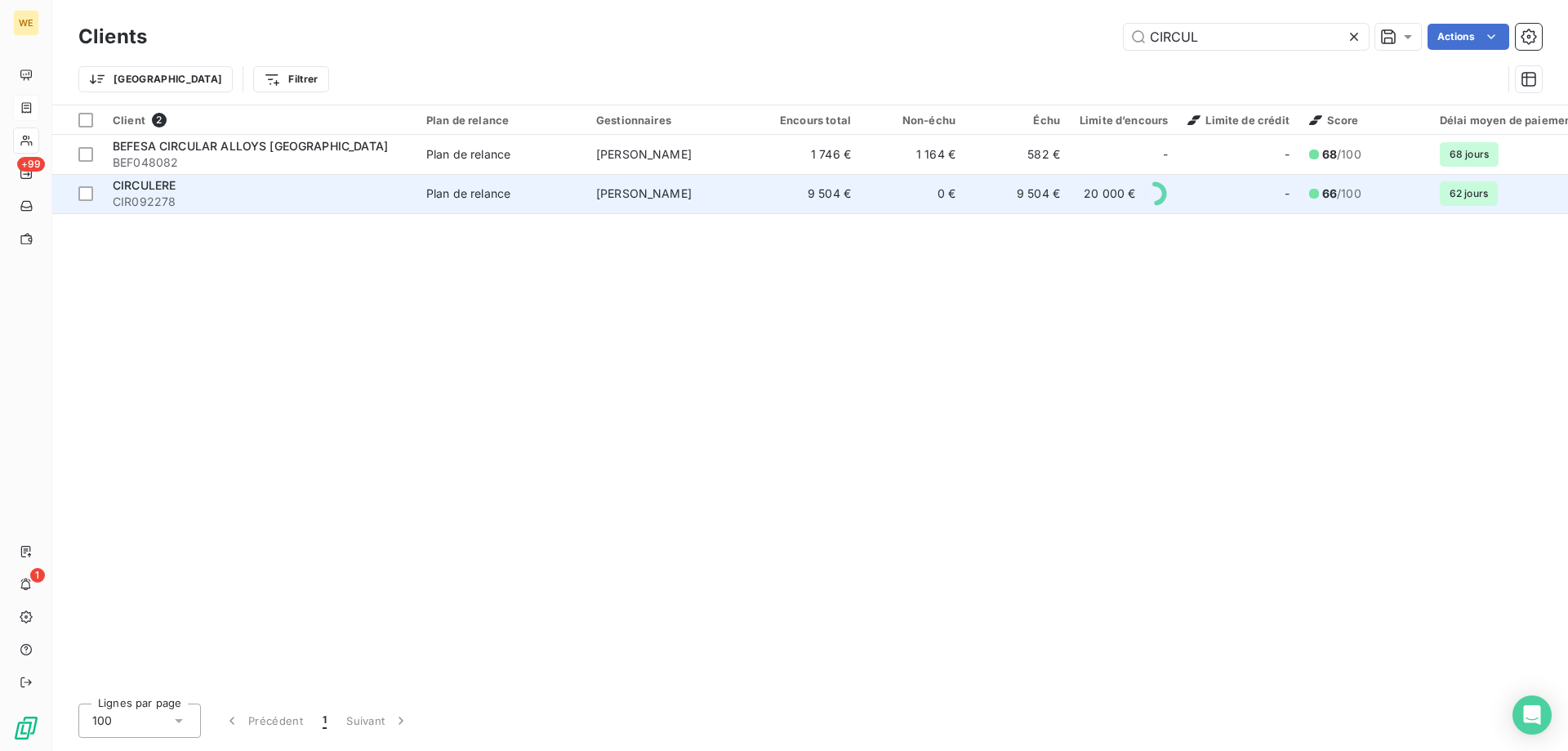
type input "CIRCUL"
click at [126, 186] on span "CIRCULERE" at bounding box center [144, 184] width 63 height 14
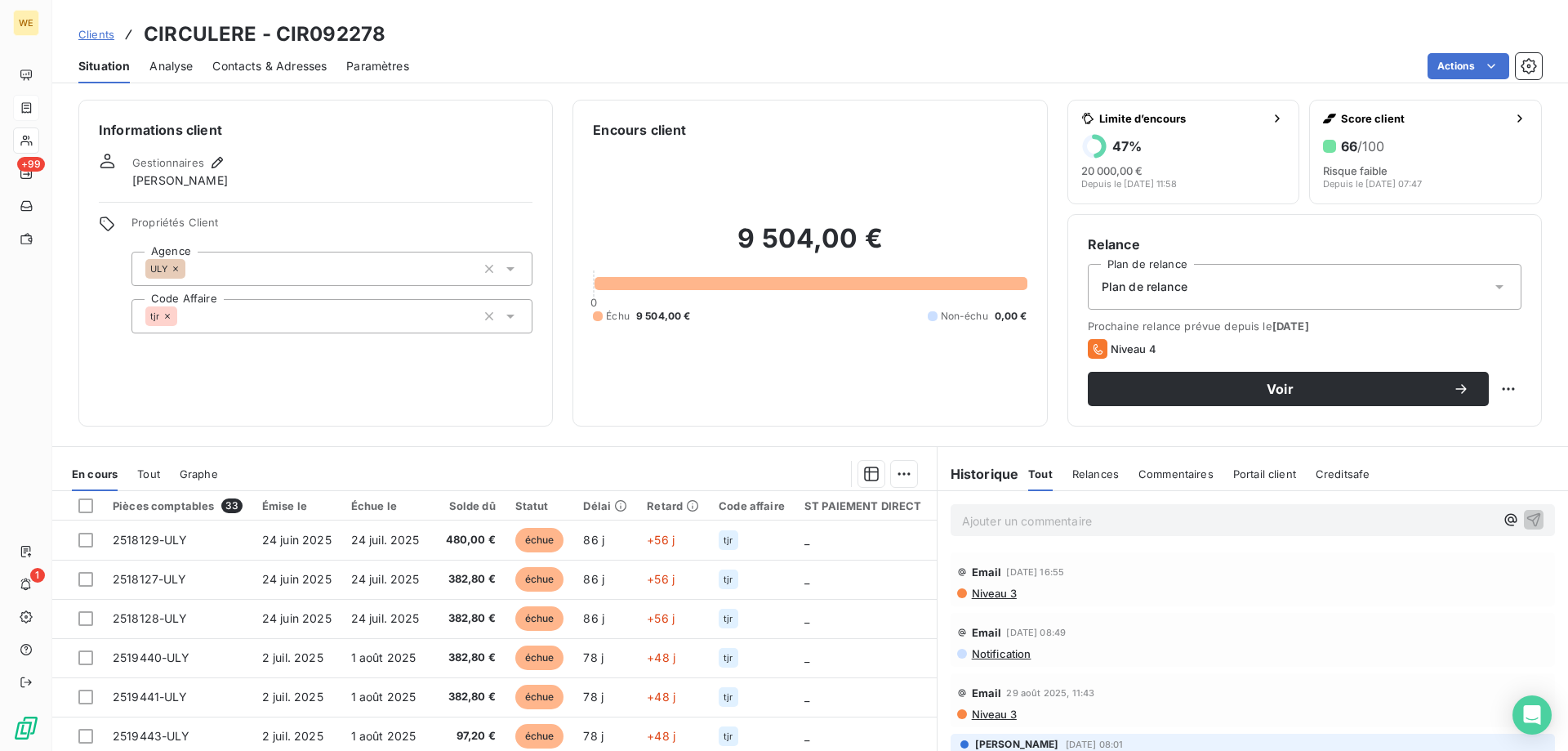
click at [176, 72] on span "Analyse" at bounding box center [172, 66] width 43 height 16
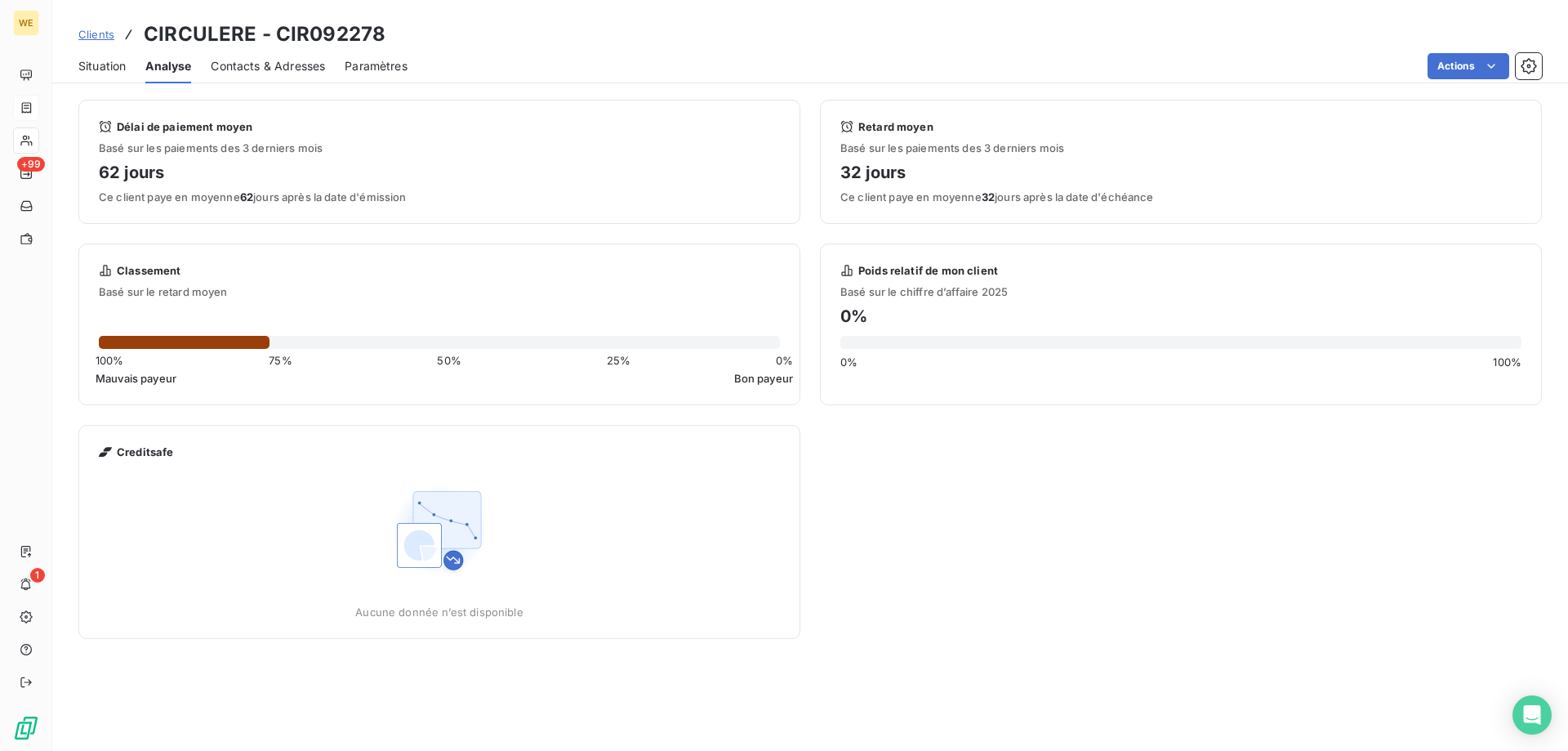
click at [271, 63] on span "Contacts & Adresses" at bounding box center [267, 66] width 115 height 16
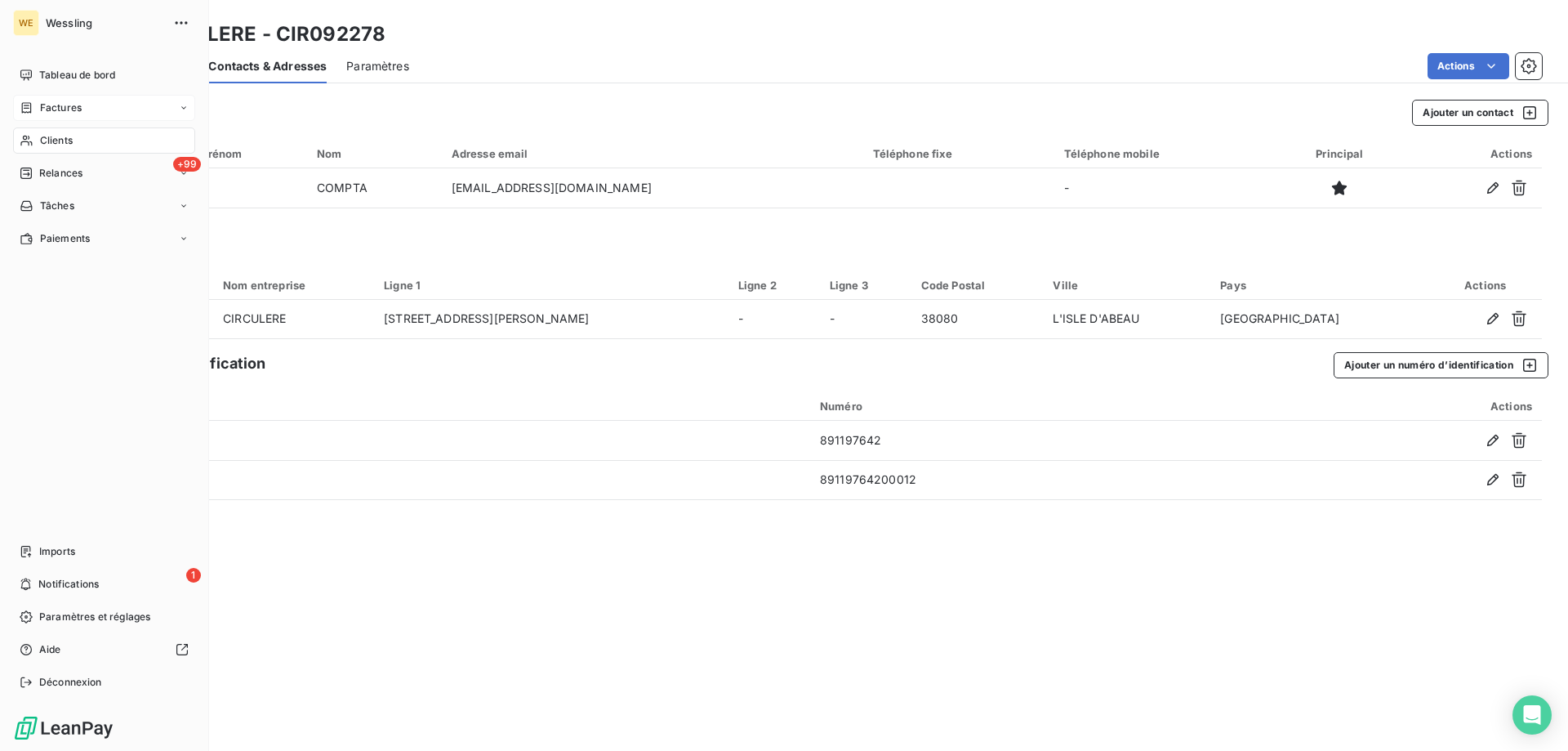
click at [50, 109] on span "Factures" at bounding box center [60, 107] width 42 height 14
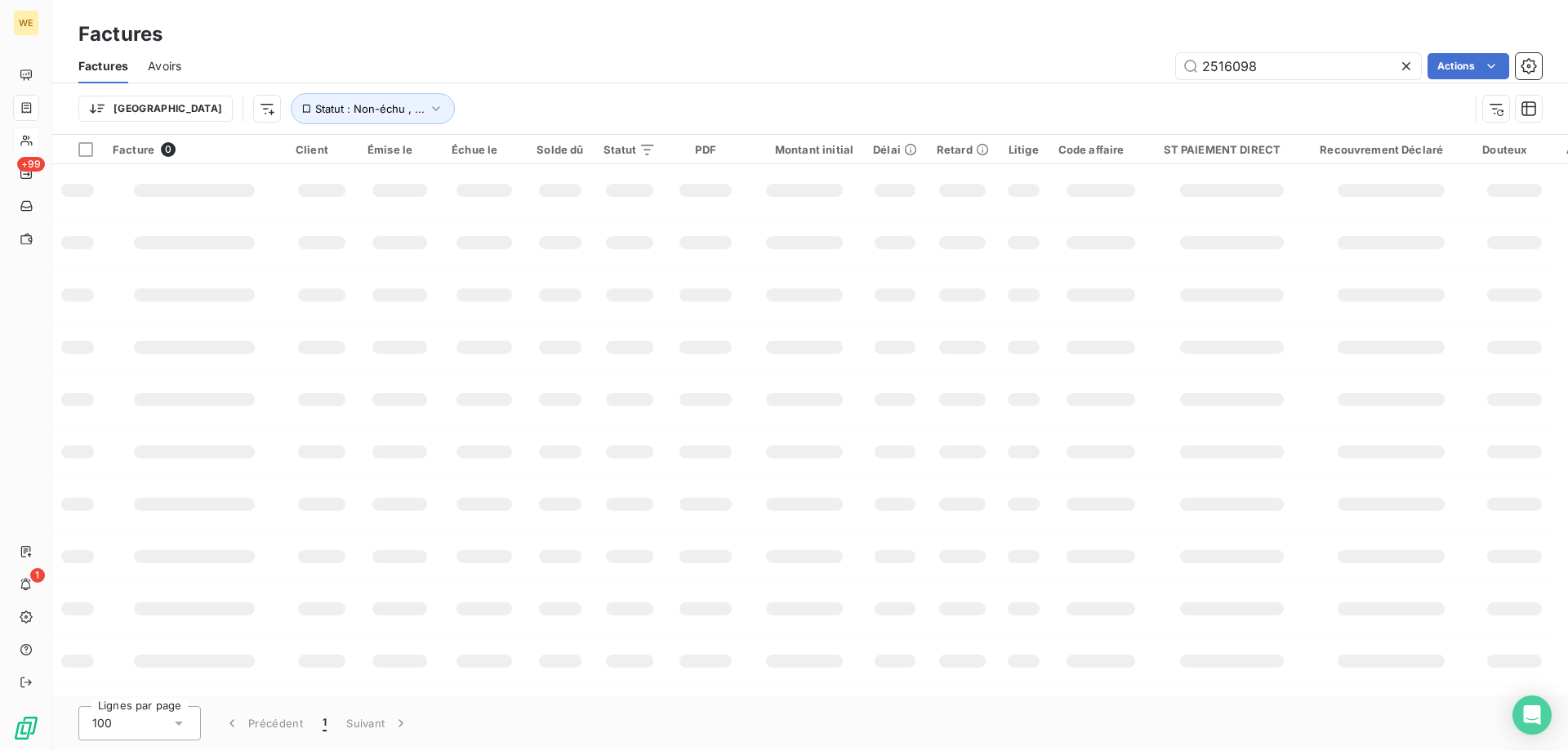
drag, startPoint x: 1311, startPoint y: 61, endPoint x: 1136, endPoint y: 75, distance: 175.6
click at [1138, 73] on div "2516098 Actions" at bounding box center [872, 66] width 1341 height 26
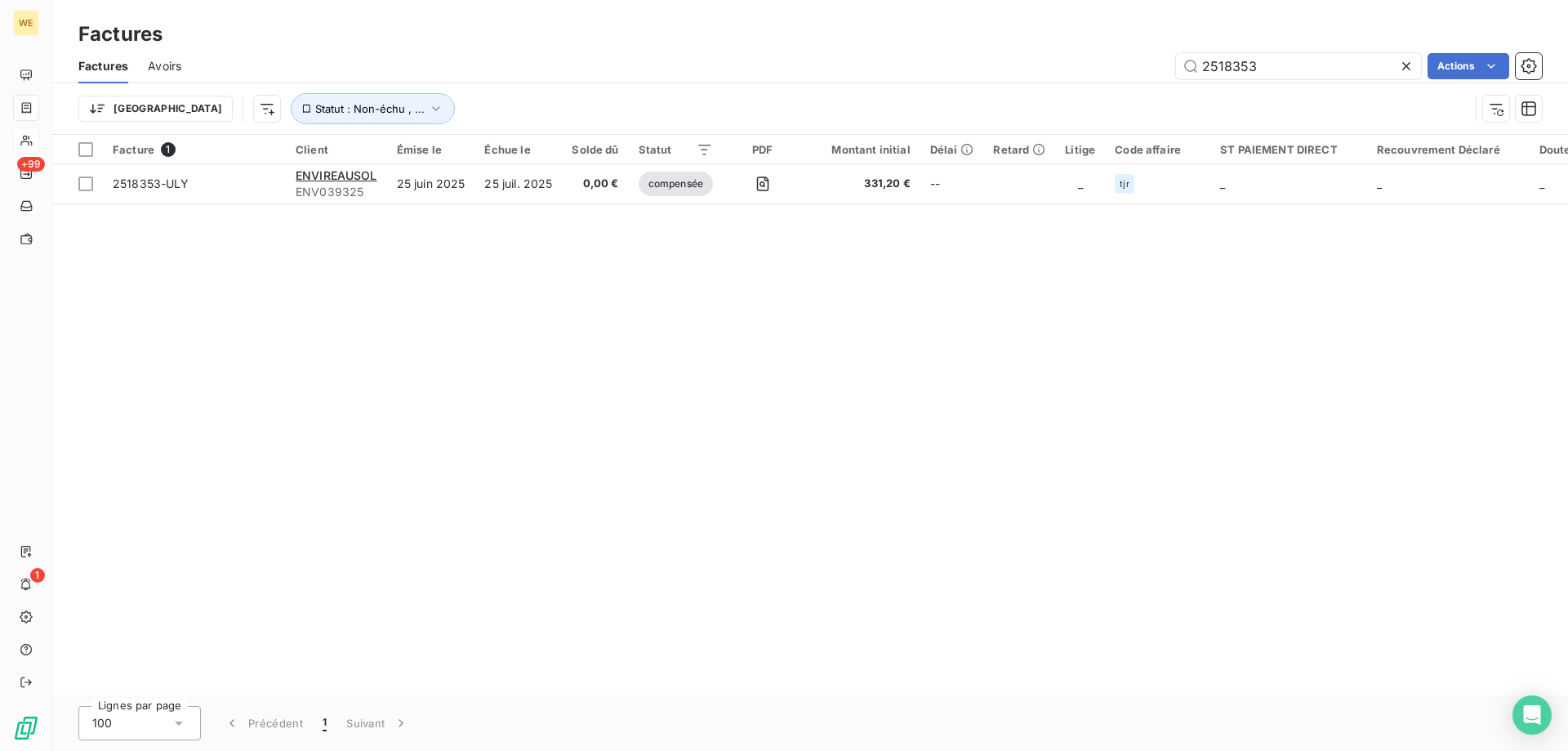
type input "2518353"
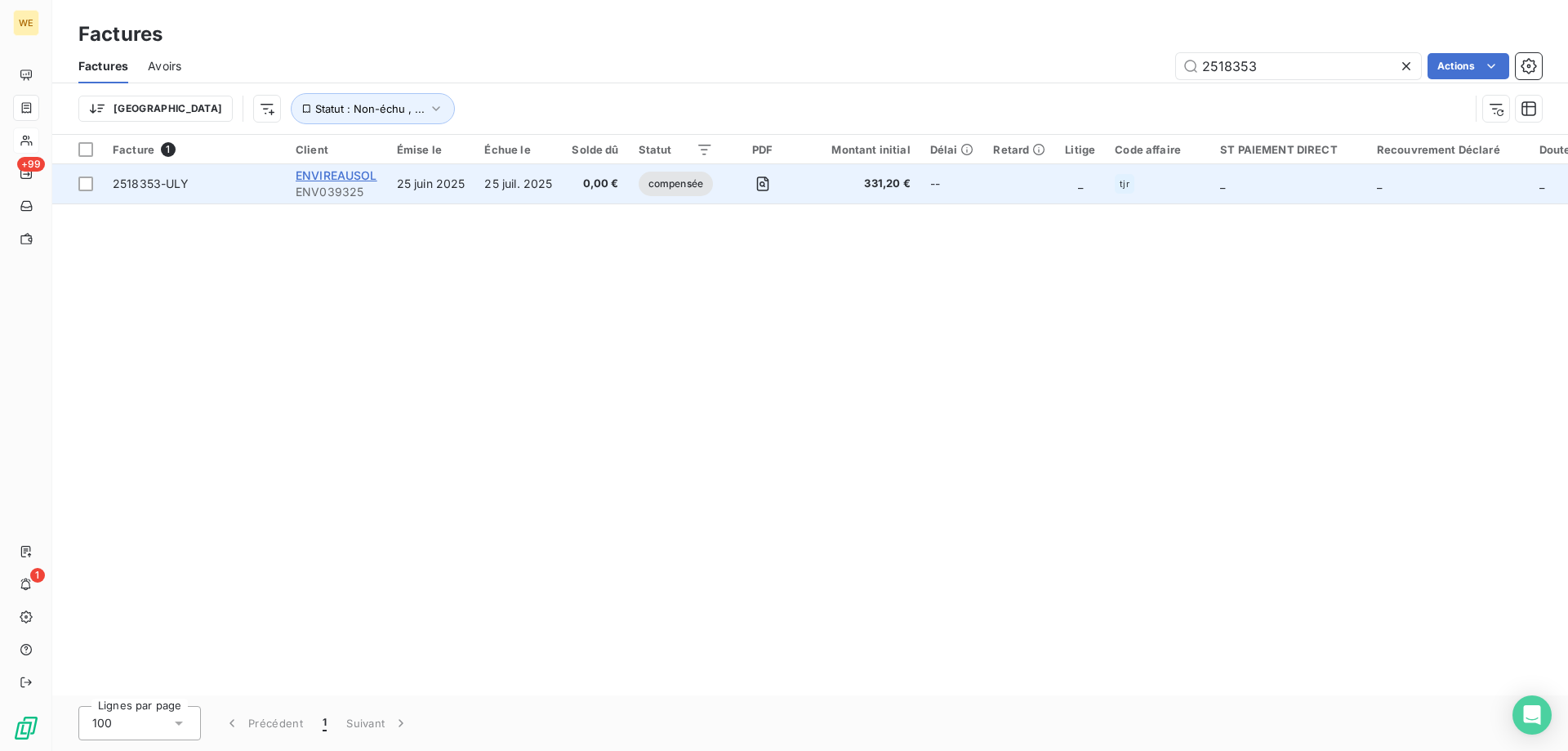
click at [312, 179] on span "ENVIREAUSOL" at bounding box center [337, 174] width 81 height 14
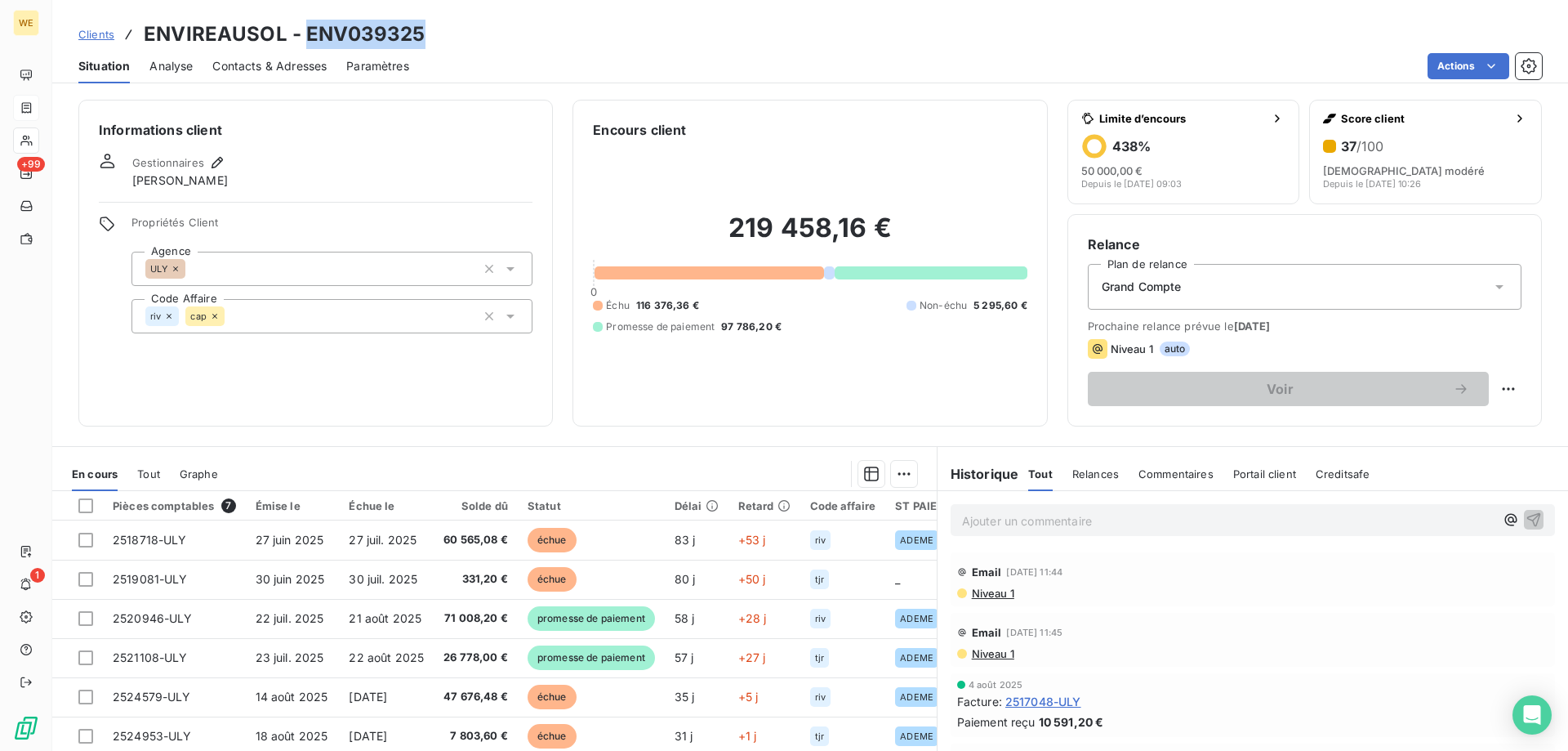
drag, startPoint x: 302, startPoint y: 32, endPoint x: 434, endPoint y: 39, distance: 132.2
click at [434, 39] on div "Clients ENVIREAUSOL - ENV039325" at bounding box center [810, 34] width 1516 height 30
copy h3 "ENV039325"
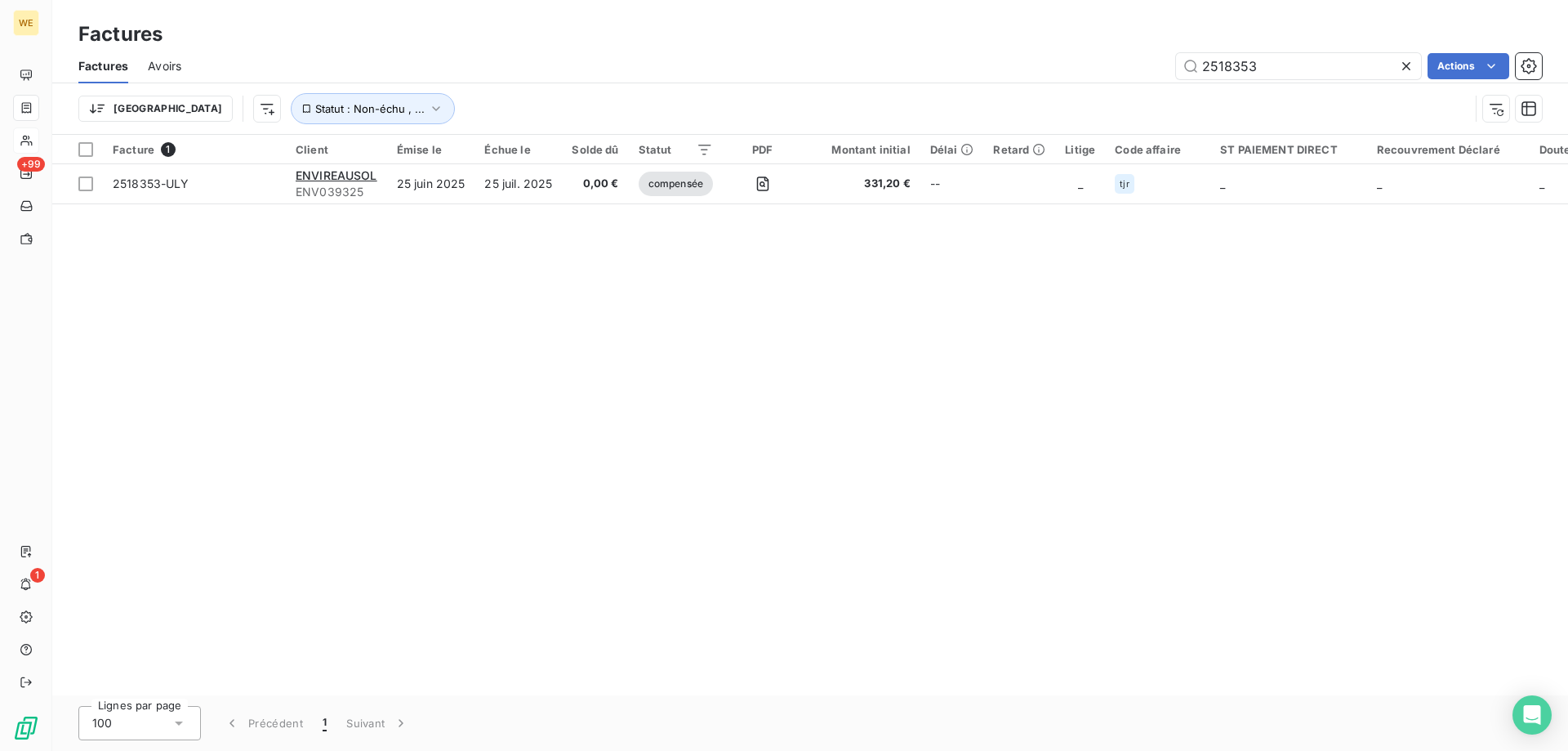
drag, startPoint x: 1275, startPoint y: 50, endPoint x: 1109, endPoint y: 75, distance: 167.9
click at [1108, 73] on div "Factures Avoirs 2518353 Actions" at bounding box center [810, 66] width 1516 height 34
drag, startPoint x: 1317, startPoint y: 66, endPoint x: 1087, endPoint y: 81, distance: 230.5
click at [1086, 80] on div "Factures Avoirs 2518353 Actions" at bounding box center [810, 66] width 1516 height 34
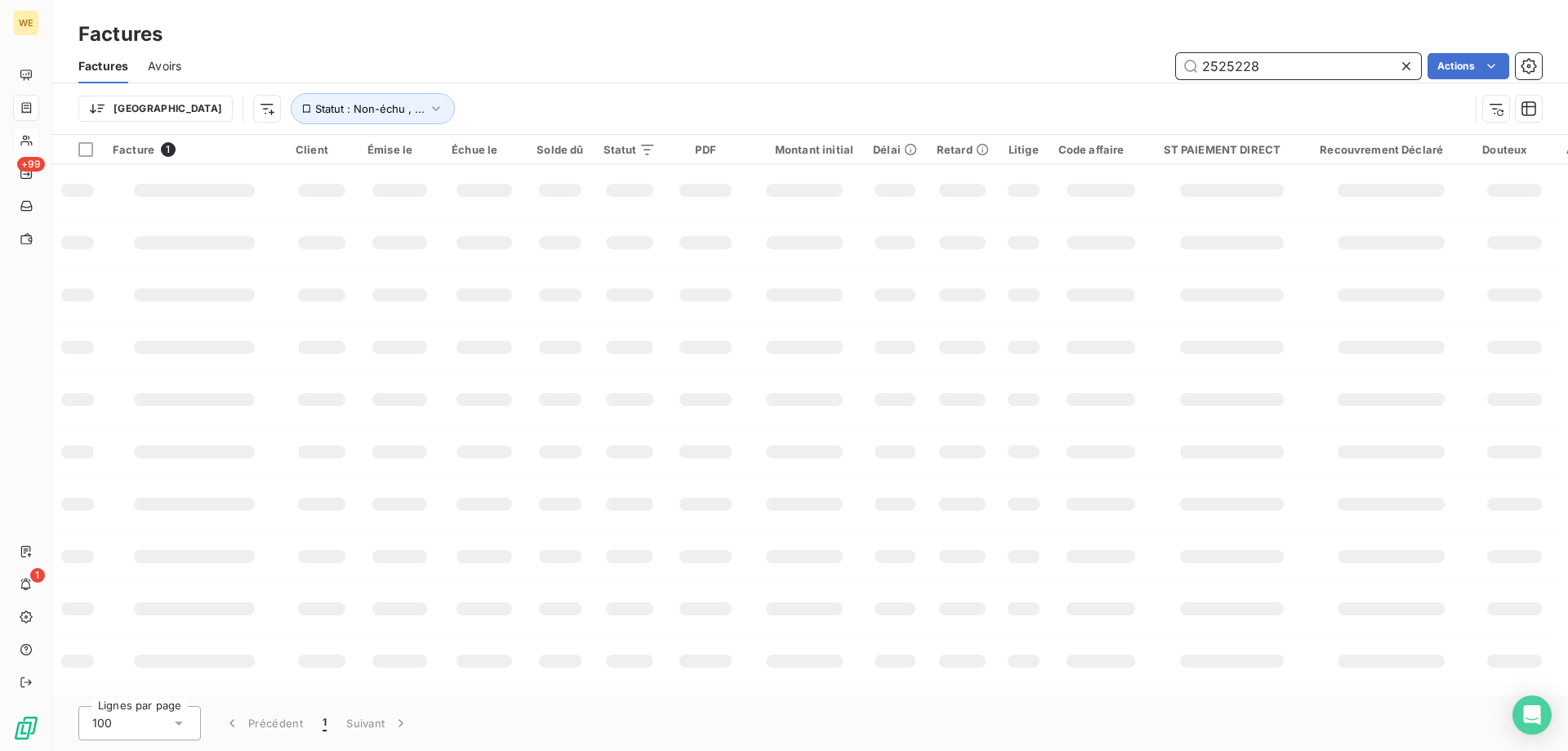
type input "2525228"
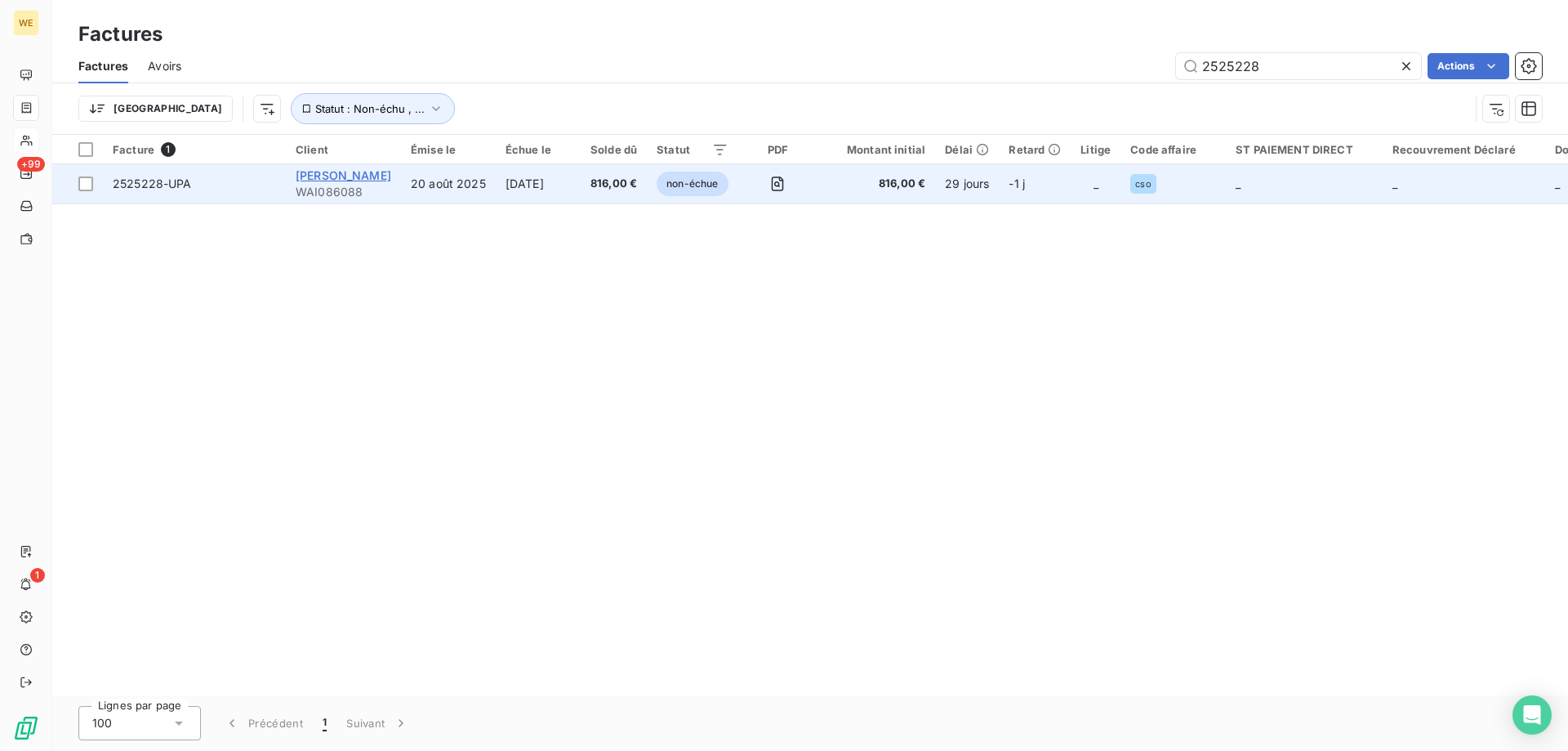
click at [391, 175] on span "[PERSON_NAME]" at bounding box center [344, 174] width 96 height 14
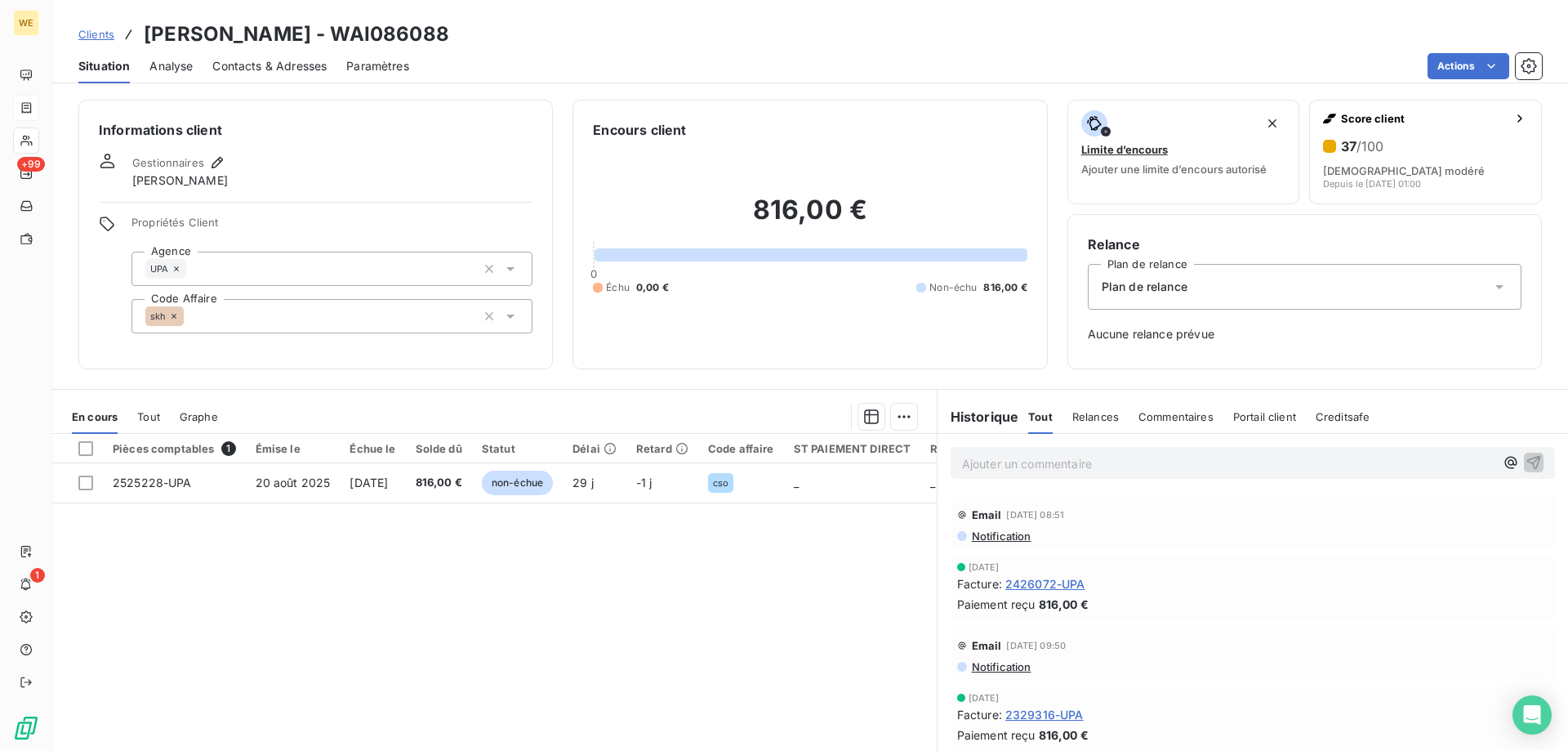
drag, startPoint x: 444, startPoint y: 37, endPoint x: 571, endPoint y: 40, distance: 127.0
click at [571, 40] on div "Clients [PERSON_NAME] - WAI086088" at bounding box center [810, 34] width 1516 height 30
copy h3 "WAI086088"
click at [104, 35] on span "Clients" at bounding box center [97, 34] width 36 height 13
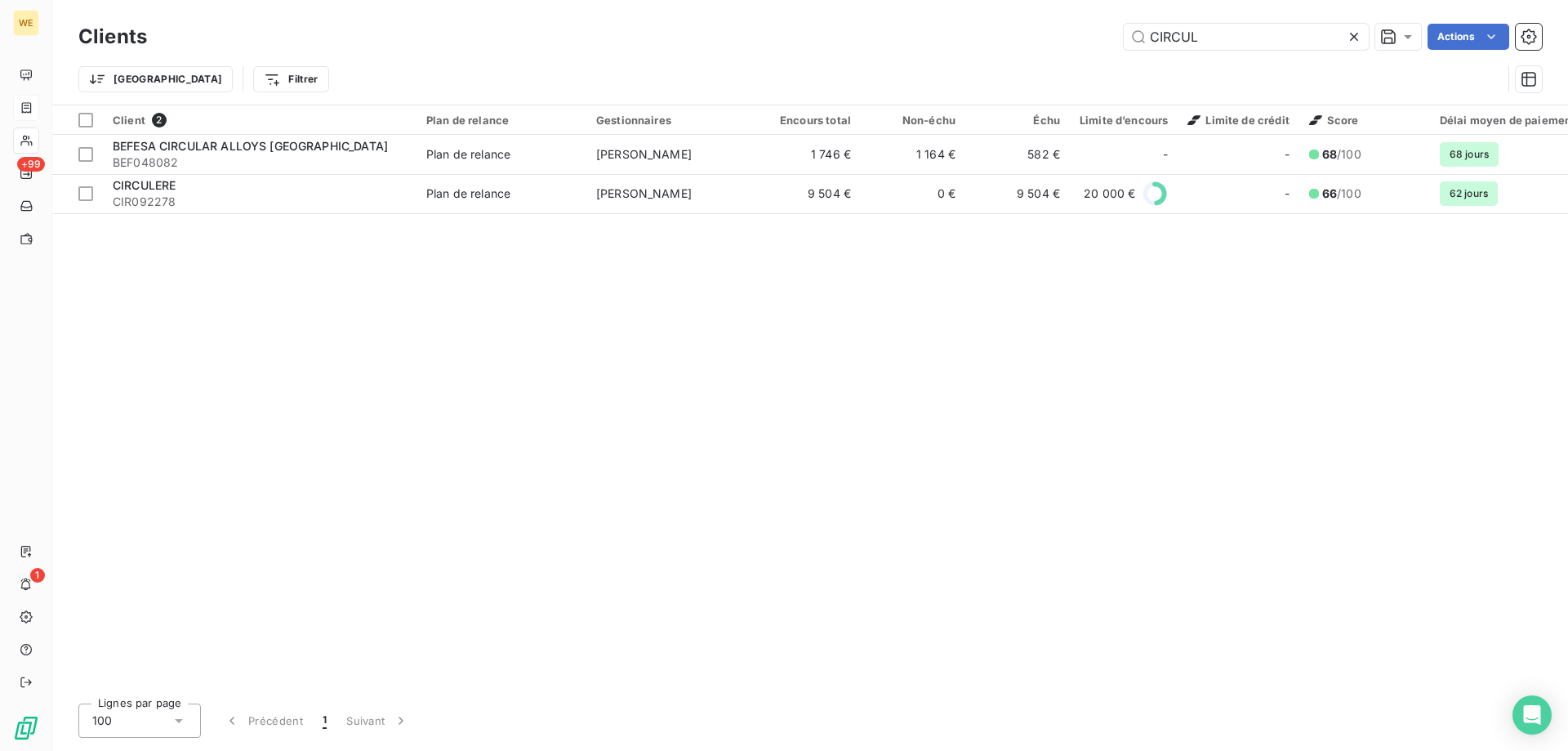
drag, startPoint x: 1225, startPoint y: 30, endPoint x: 981, endPoint y: 48, distance: 244.7
click at [982, 48] on div "CIRCUL Actions" at bounding box center [855, 36] width 1376 height 26
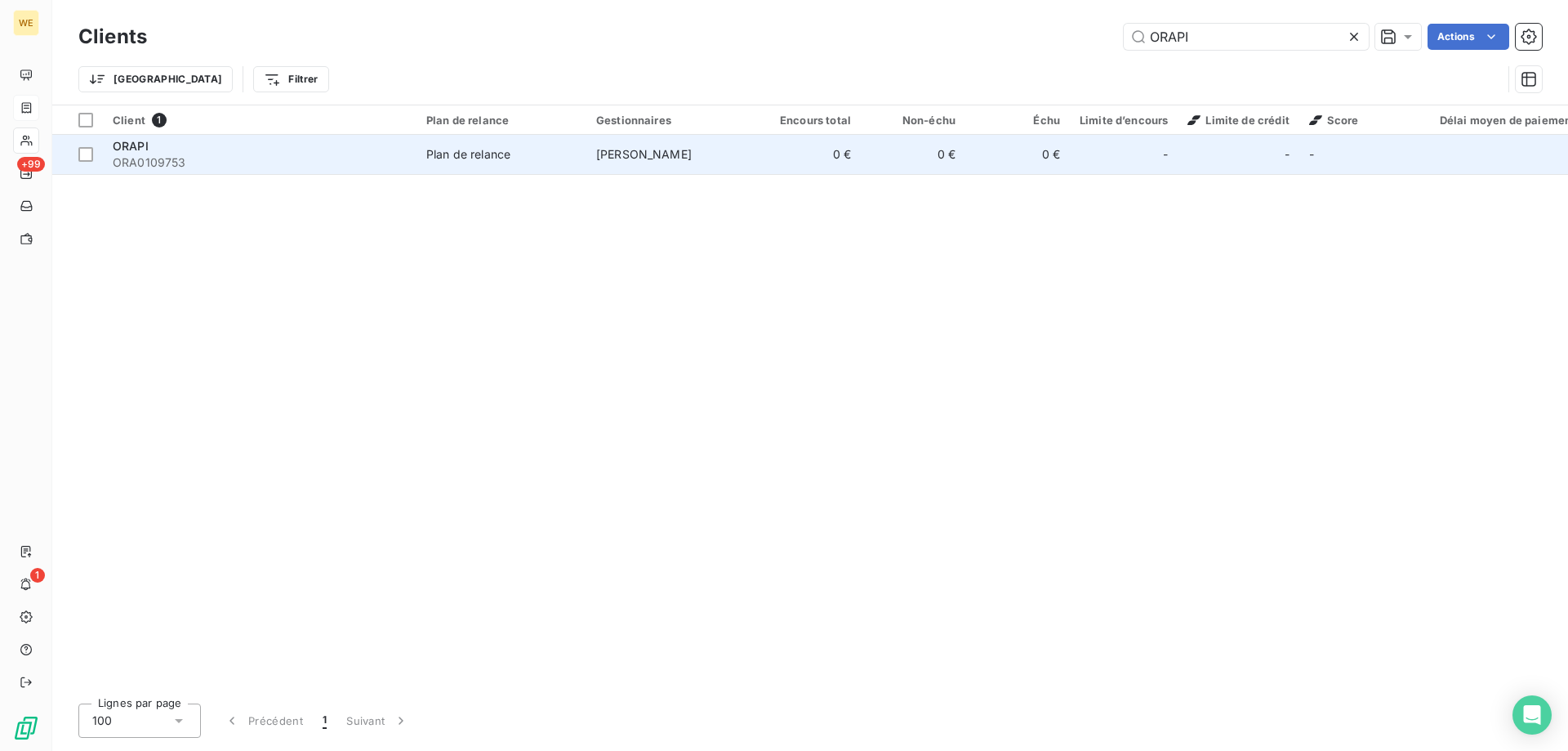
type input "ORAPI"
click at [133, 153] on div "ORAPI" at bounding box center [260, 146] width 294 height 16
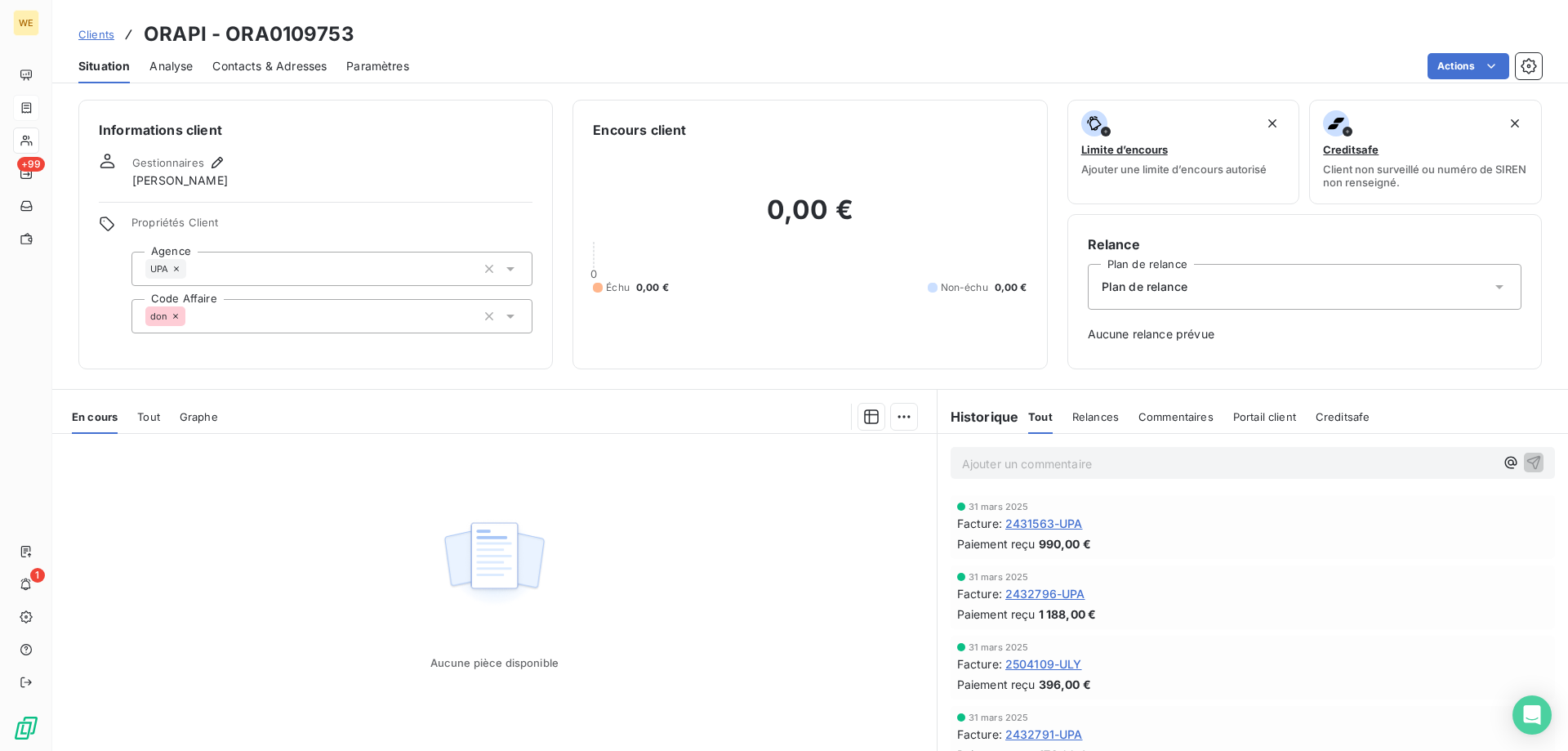
click at [112, 39] on span "Clients" at bounding box center [97, 34] width 36 height 13
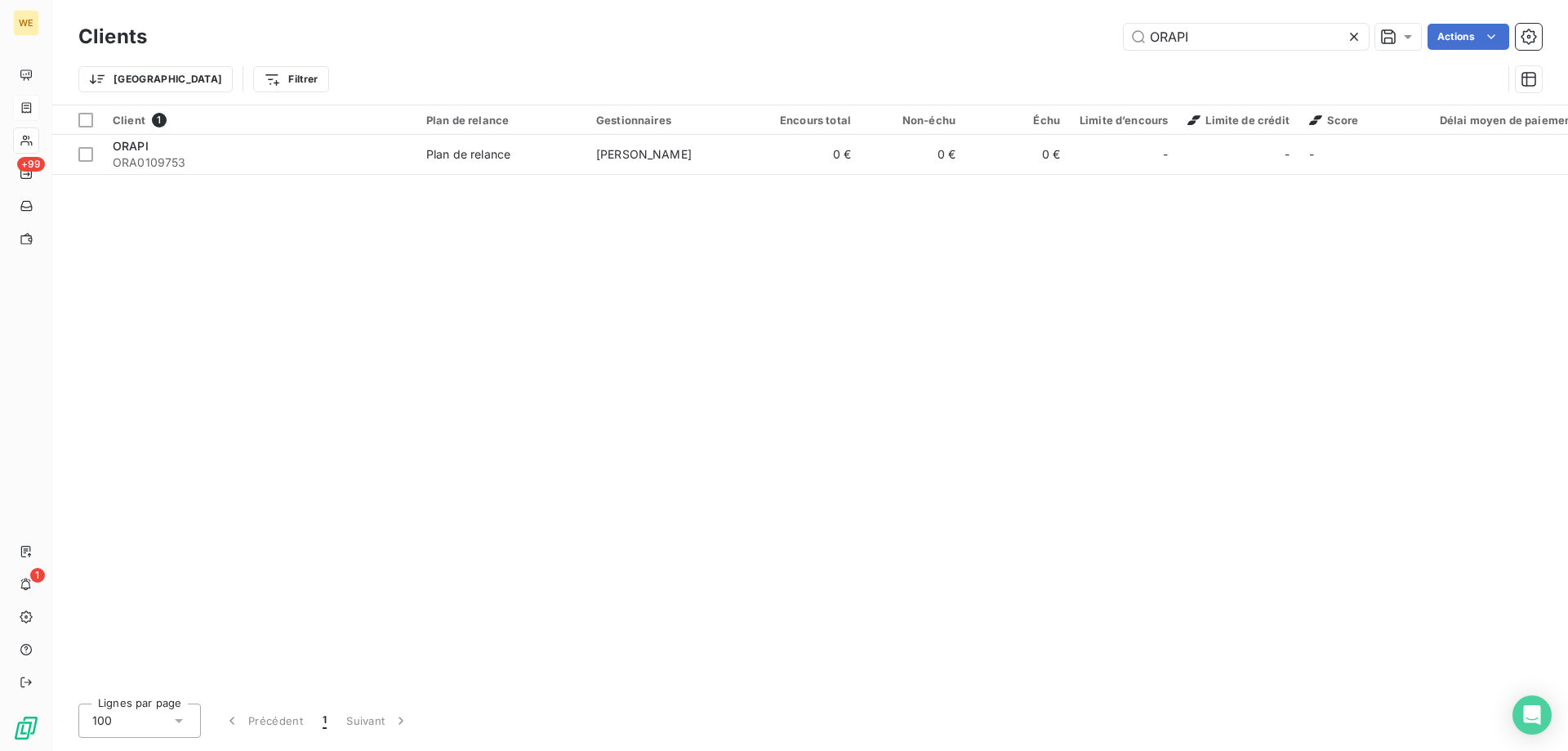
drag, startPoint x: 1153, startPoint y: 35, endPoint x: 1076, endPoint y: 36, distance: 77.0
click at [1076, 36] on div "ORAPI Actions" at bounding box center [855, 36] width 1376 height 26
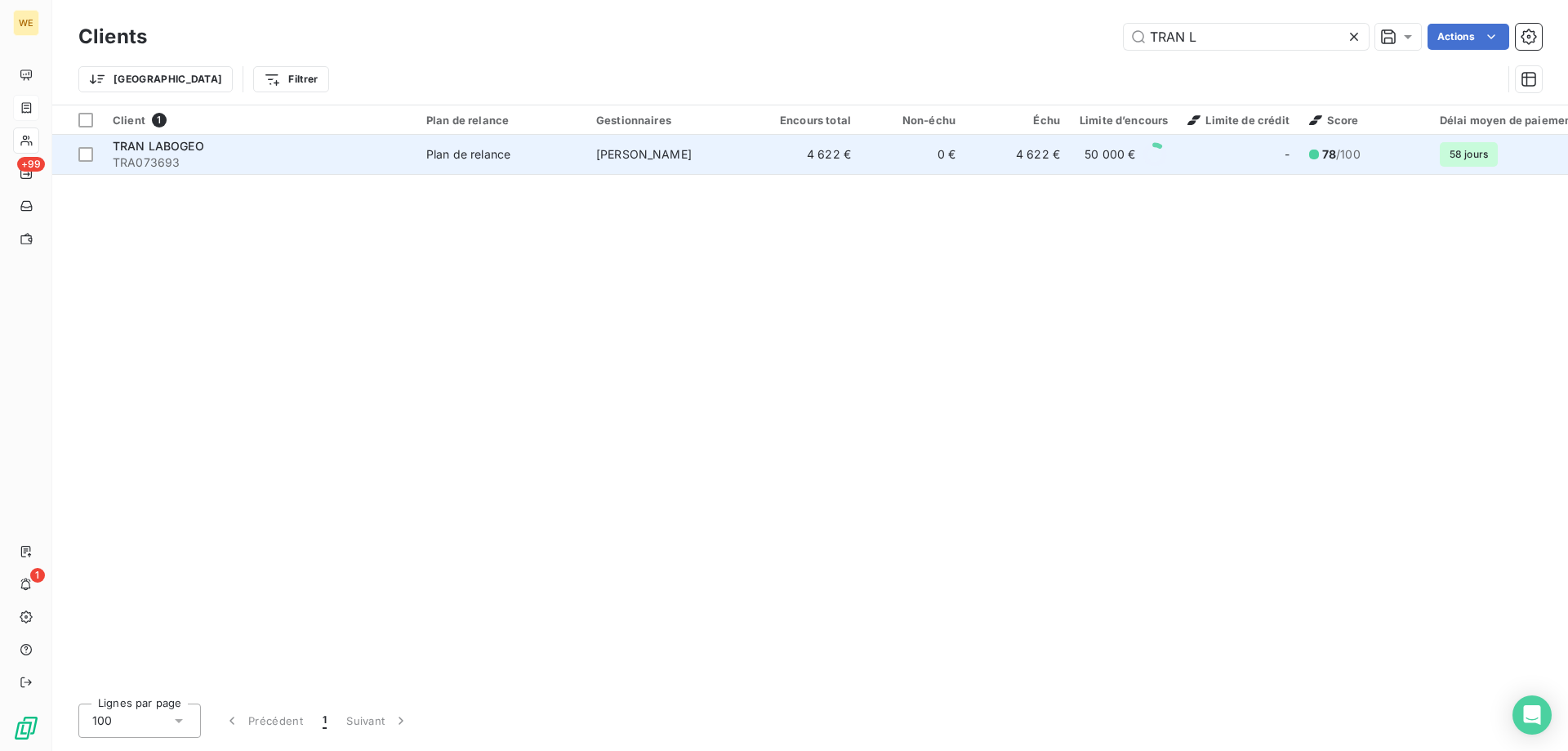
type input "TRAN L"
click at [177, 153] on div "TRAN LABOGEO" at bounding box center [260, 146] width 294 height 16
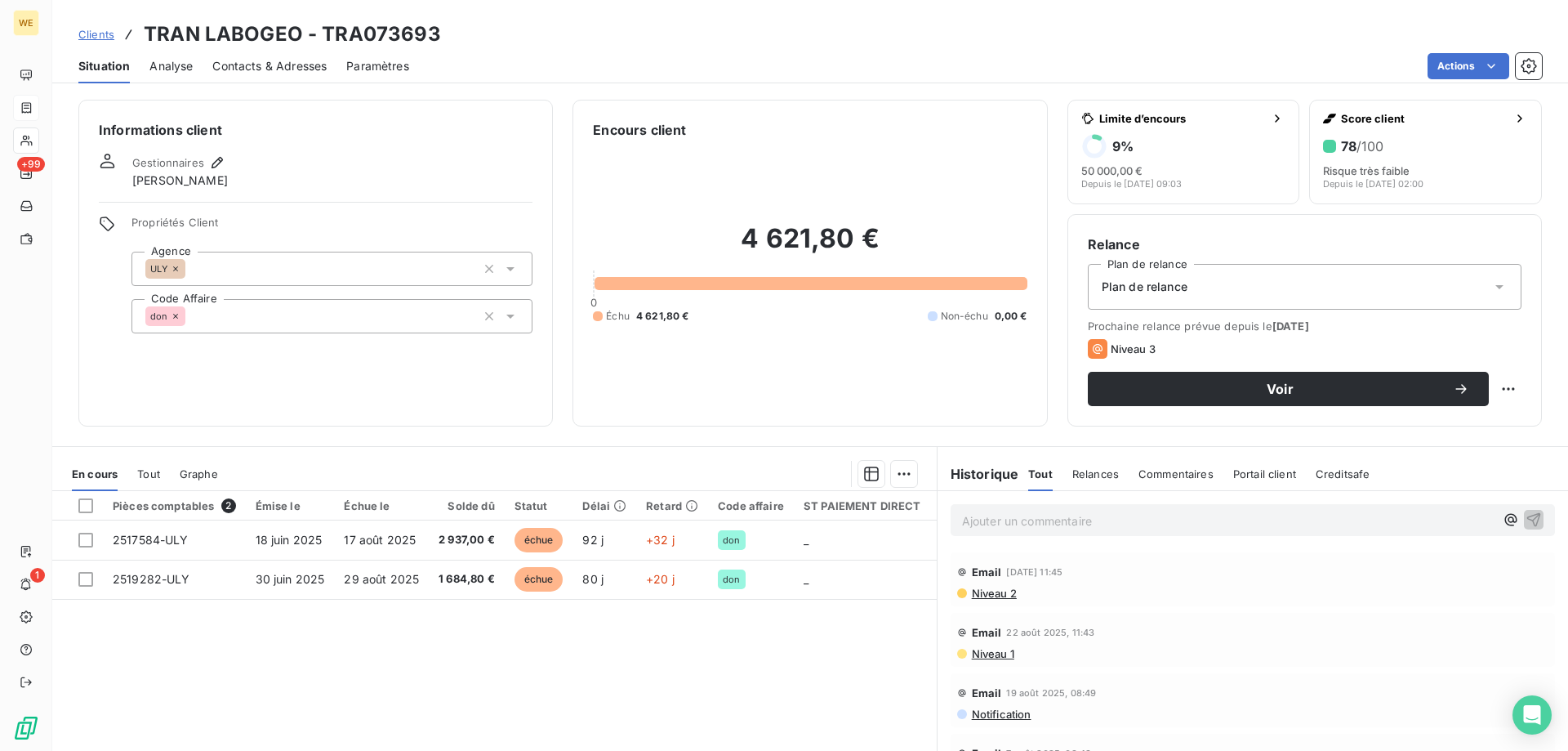
click at [982, 596] on span "Niveau 2" at bounding box center [994, 593] width 47 height 13
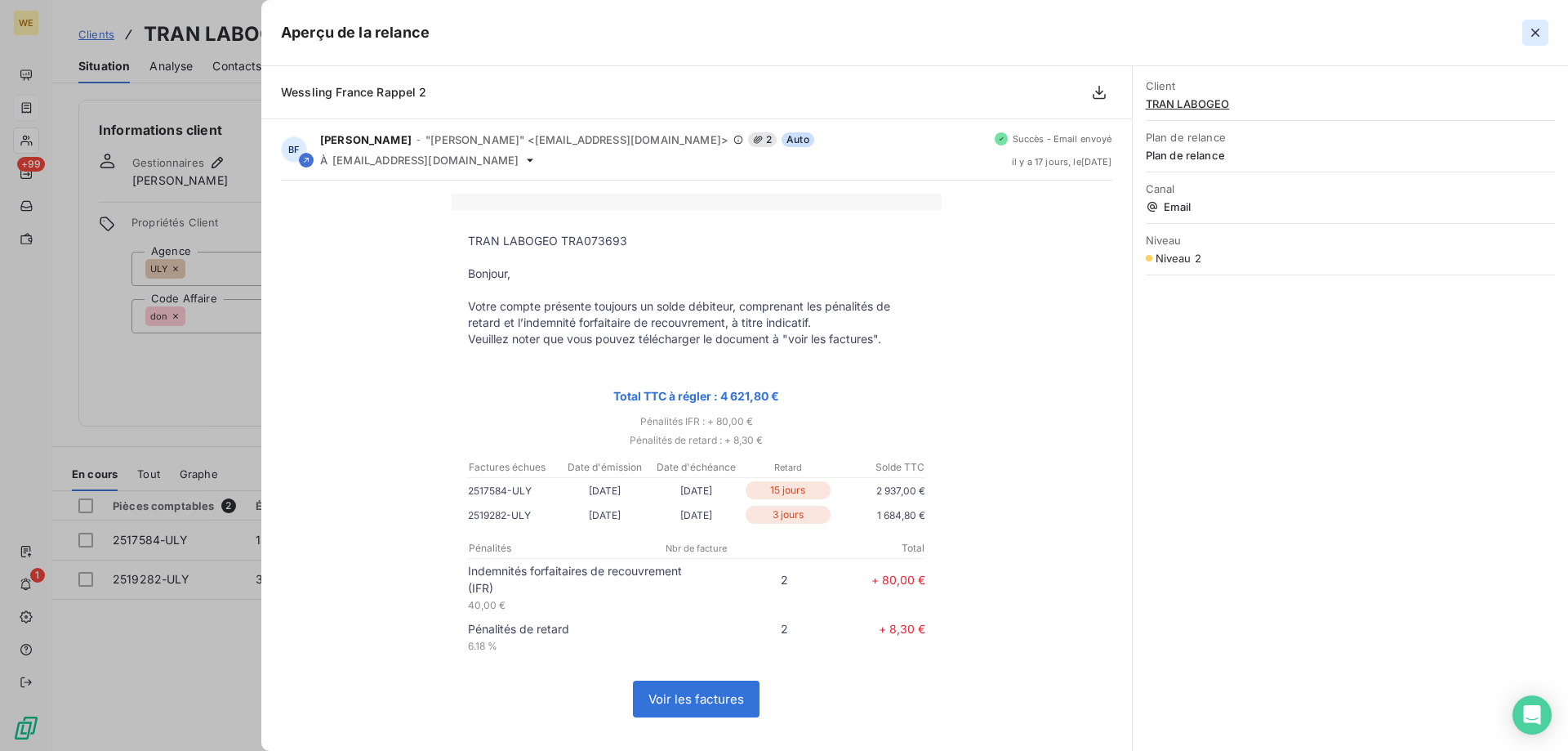
click at [1534, 35] on icon "button" at bounding box center [1536, 32] width 16 height 16
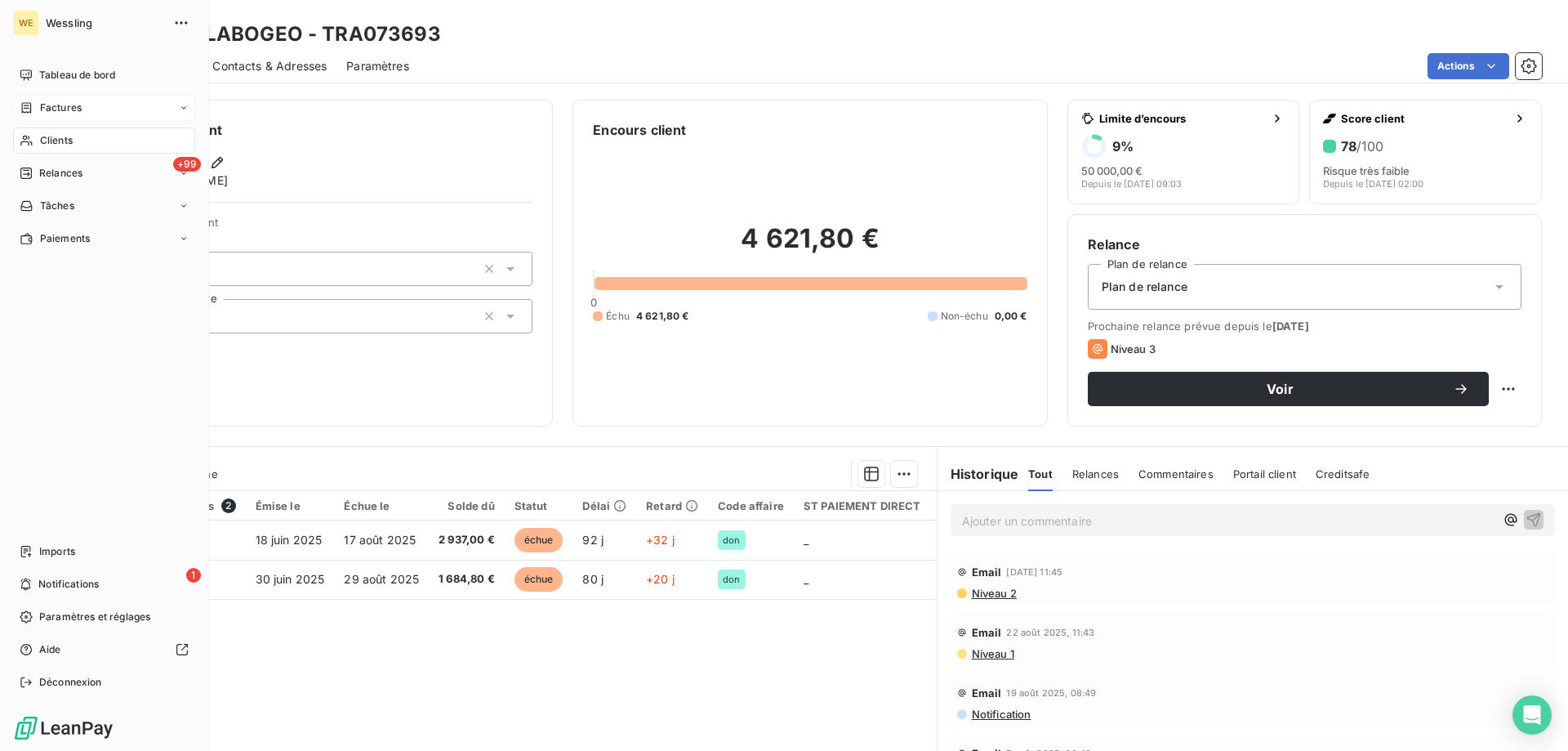
click at [69, 108] on span "Factures" at bounding box center [60, 107] width 42 height 14
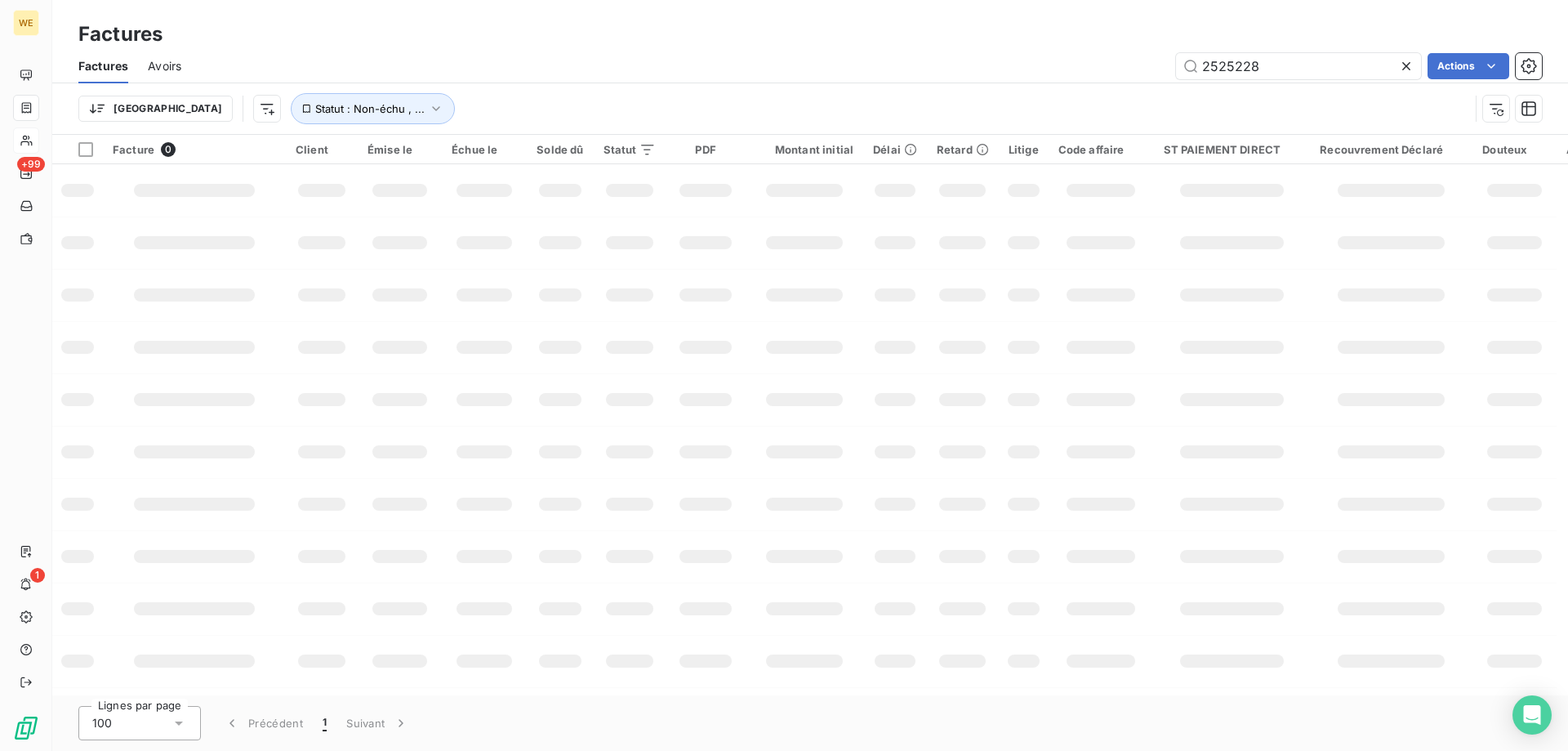
drag, startPoint x: 1308, startPoint y: 59, endPoint x: 1133, endPoint y: 71, distance: 175.4
click at [1140, 71] on div "2525228 Actions" at bounding box center [872, 66] width 1341 height 26
type input "2518353"
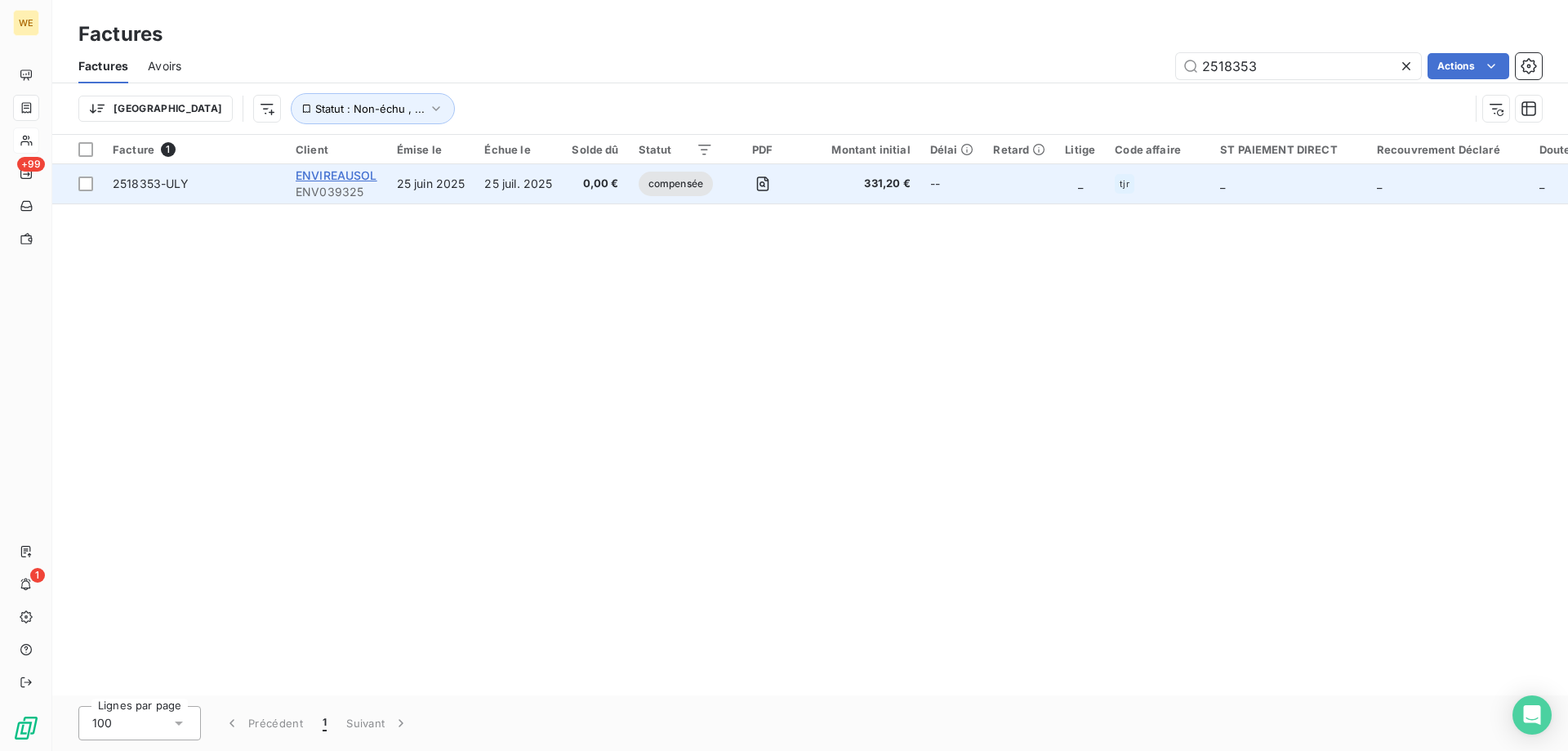
click at [340, 175] on span "ENVIREAUSOL" at bounding box center [337, 174] width 81 height 14
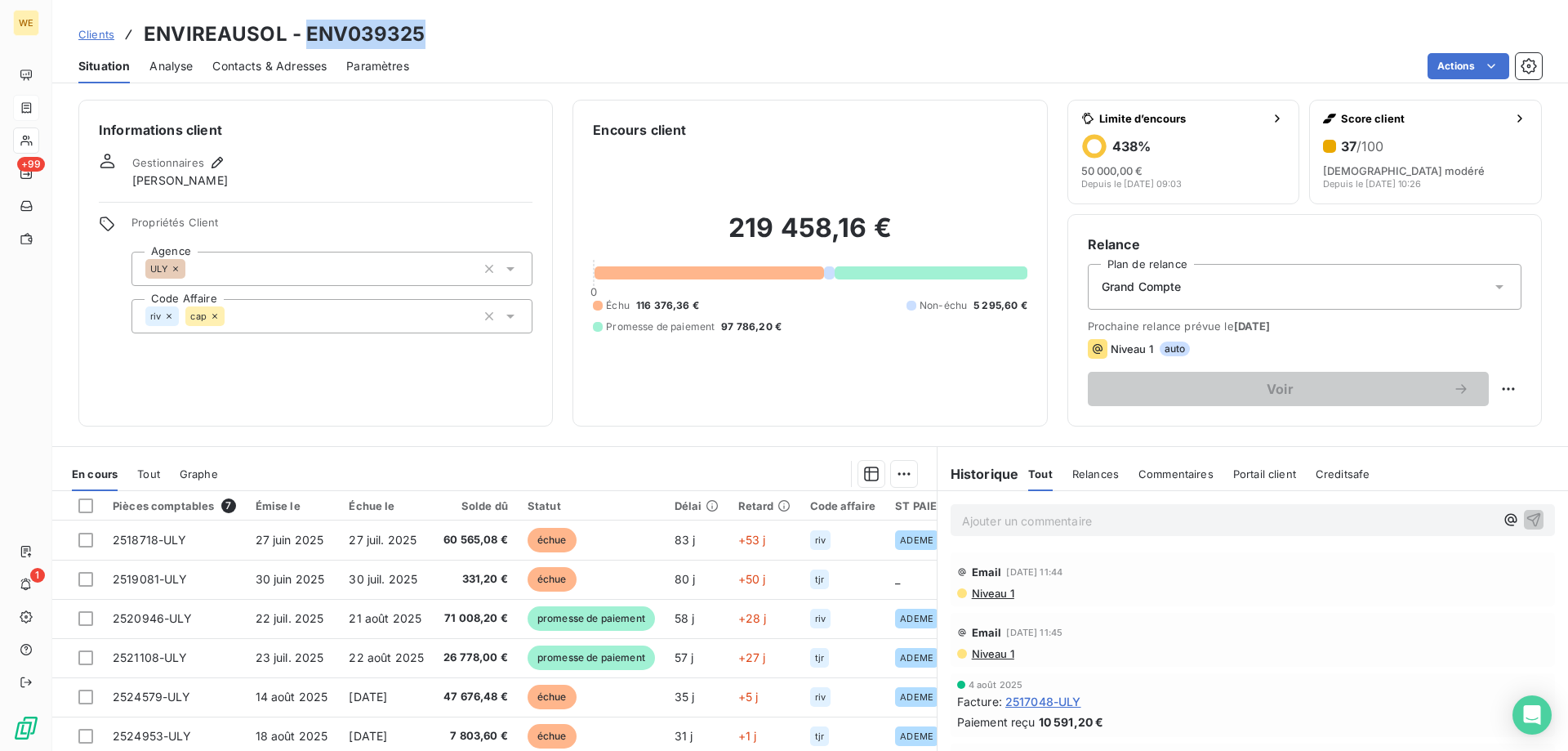
drag, startPoint x: 302, startPoint y: 34, endPoint x: 415, endPoint y: 39, distance: 113.1
click at [415, 39] on h3 "ENVIREAUSOL - ENV039325" at bounding box center [283, 34] width 281 height 30
copy h3 "ENV039325"
